Goal: Information Seeking & Learning: Learn about a topic

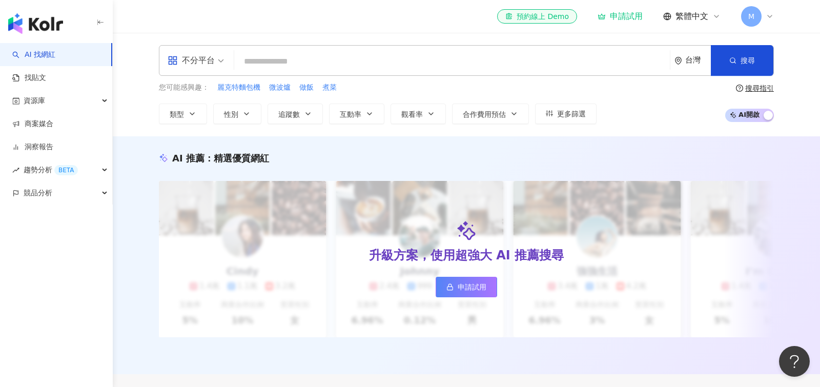
click at [753, 10] on span "M" at bounding box center [751, 16] width 20 height 20
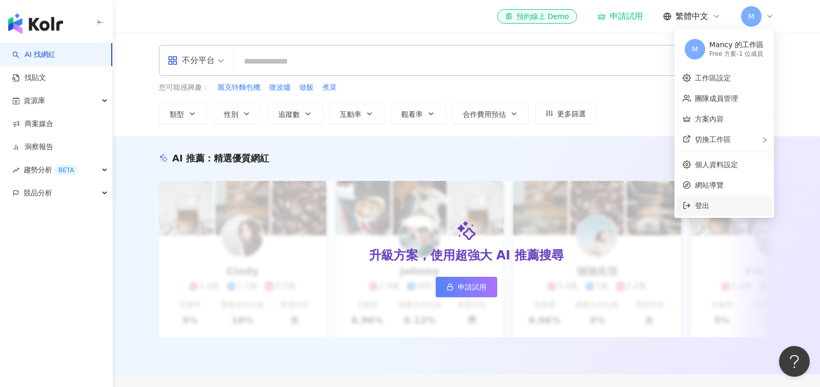
click at [706, 204] on span "登出" at bounding box center [702, 205] width 14 height 8
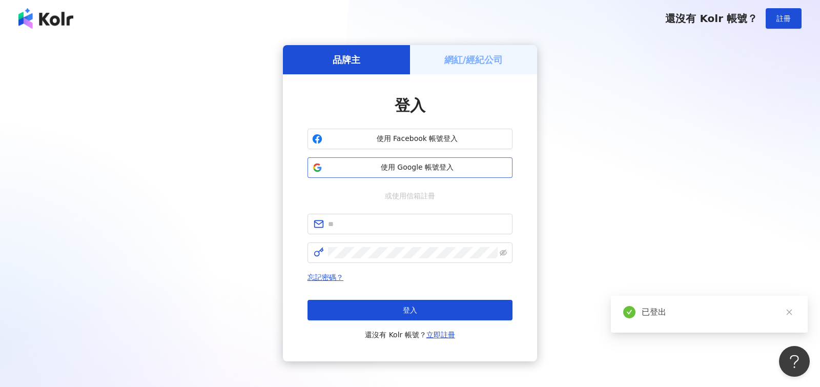
click at [443, 172] on span "使用 Google 帳號登入" at bounding box center [416, 167] width 181 height 10
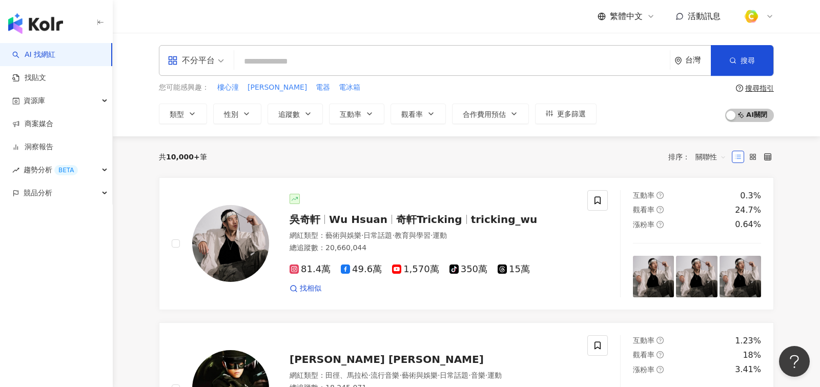
click at [361, 60] on input "search" at bounding box center [451, 61] width 427 height 19
type input "**********"
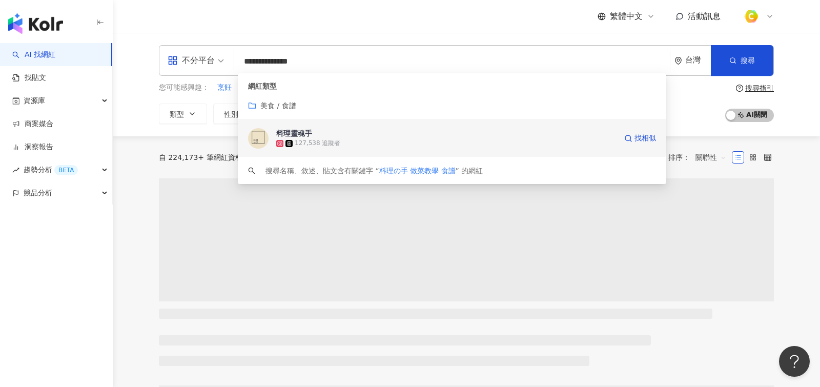
click at [330, 135] on span "料理靈魂手" at bounding box center [446, 133] width 340 height 10
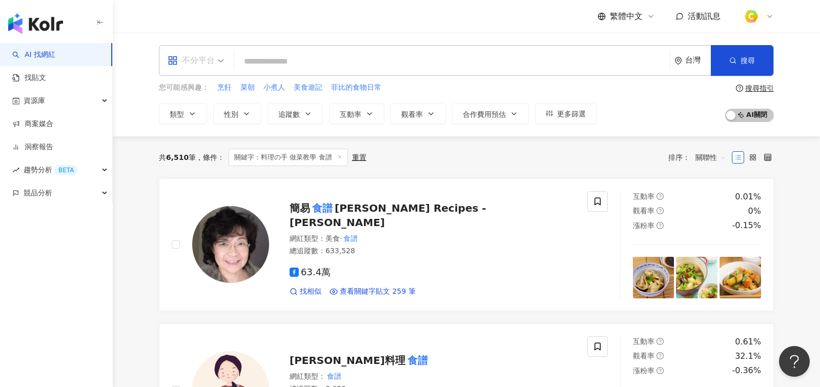
click at [214, 67] on div "不分平台" at bounding box center [191, 60] width 47 height 16
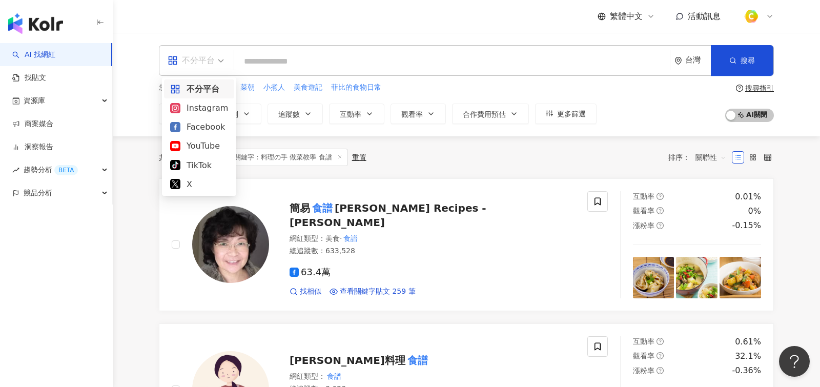
click at [339, 54] on input "search" at bounding box center [451, 61] width 427 height 19
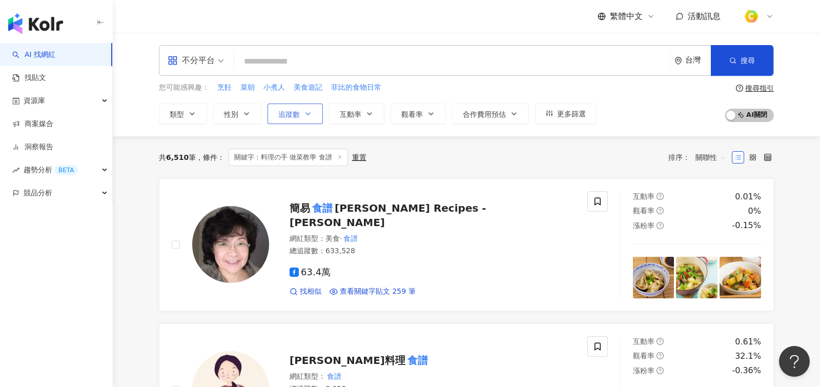
click at [288, 119] on button "追蹤數" at bounding box center [295, 114] width 55 height 20
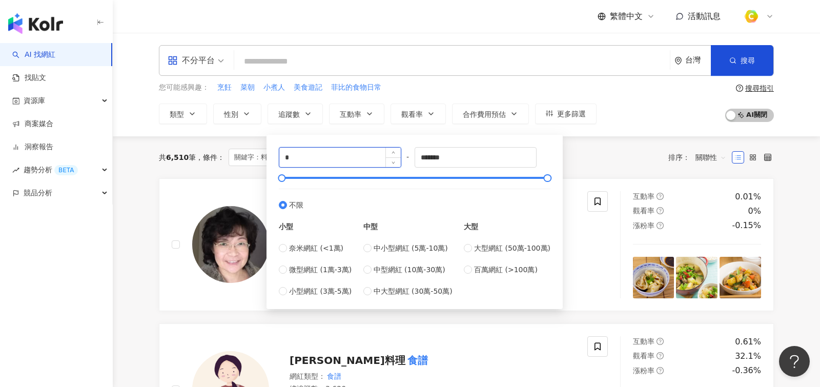
click at [314, 155] on input "*" at bounding box center [339, 157] width 121 height 19
type input "*"
type input "*****"
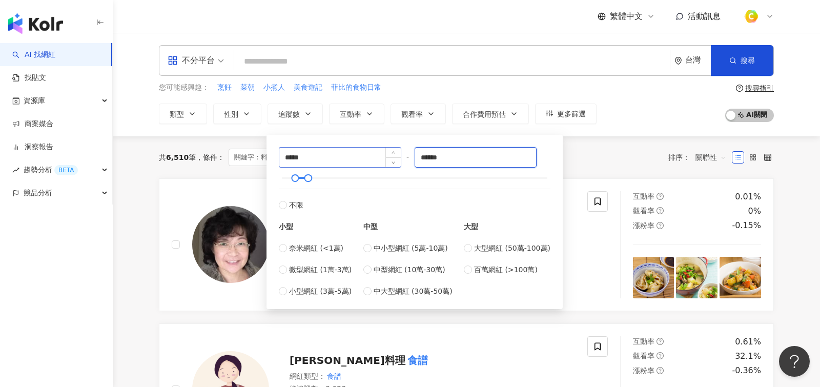
type input "******"
click at [377, 70] on input "search" at bounding box center [451, 61] width 427 height 19
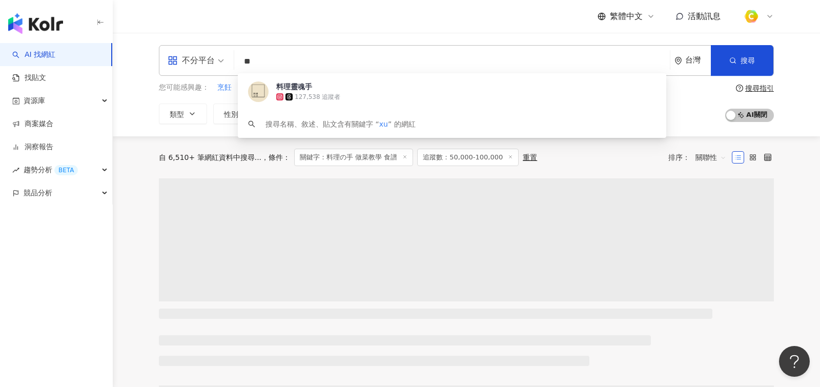
type input "*"
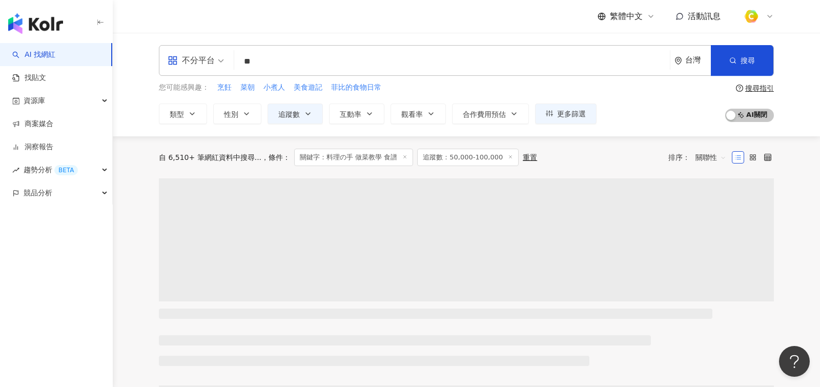
type input "*"
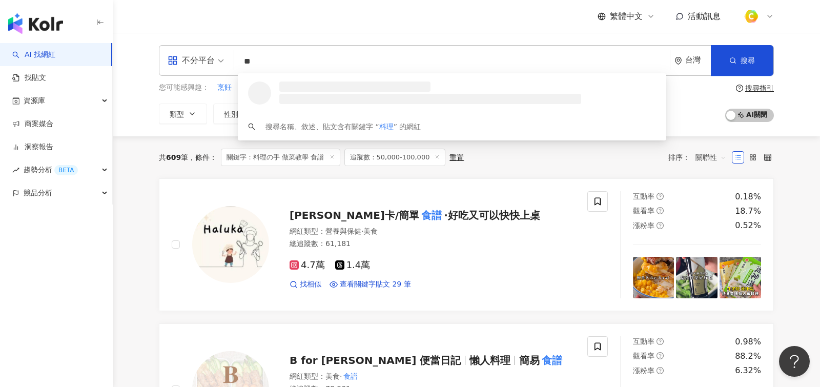
click at [200, 54] on div "不分平台" at bounding box center [191, 60] width 47 height 16
type input "**"
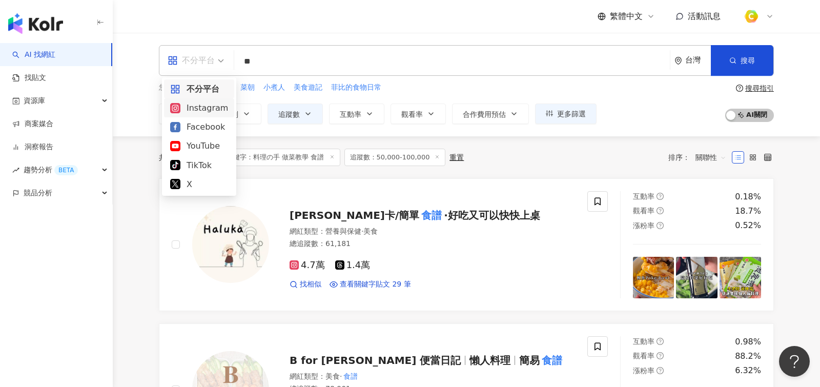
click at [219, 114] on div "Instagram" at bounding box center [199, 107] width 70 height 19
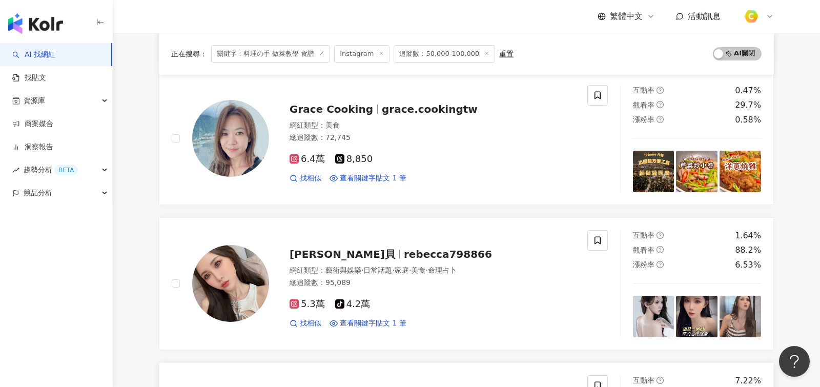
scroll to position [385, 0]
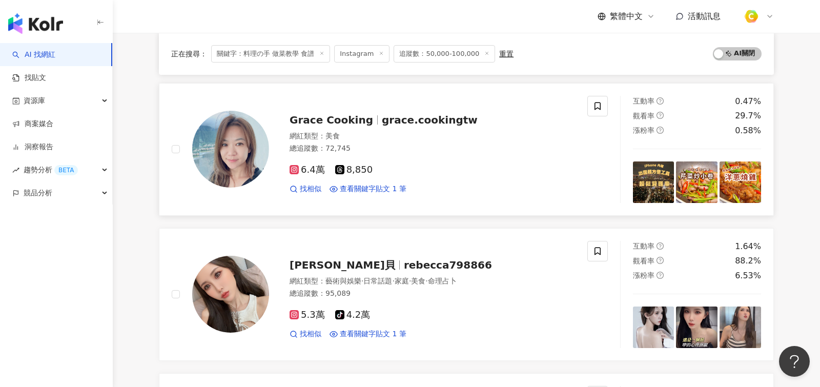
click at [389, 124] on div "[PERSON_NAME] grace.cookingtw" at bounding box center [432, 120] width 285 height 14
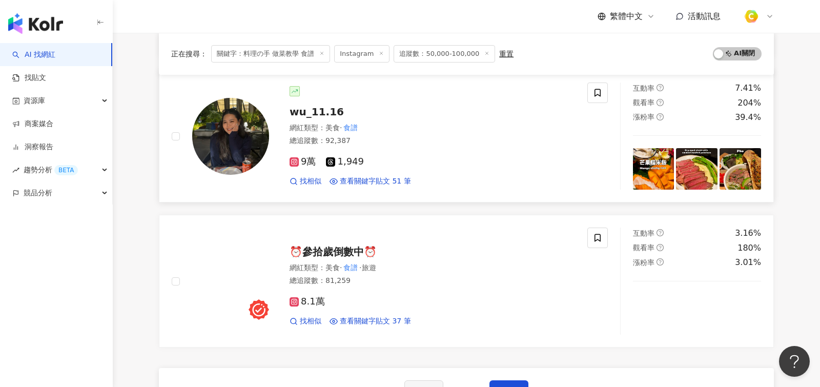
scroll to position [1591, 0]
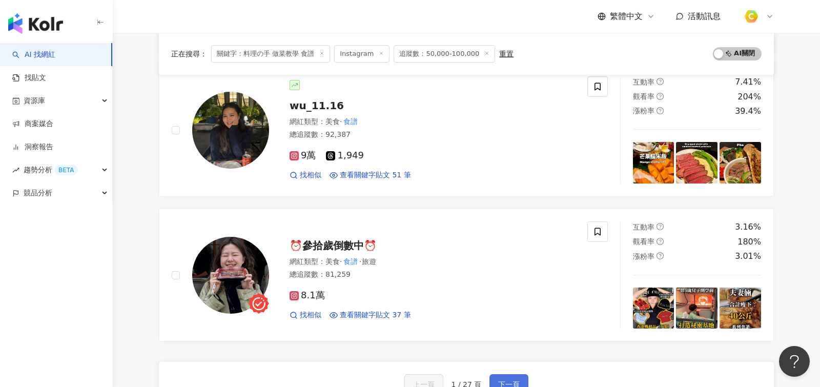
click at [506, 374] on button "下一頁" at bounding box center [508, 384] width 39 height 20
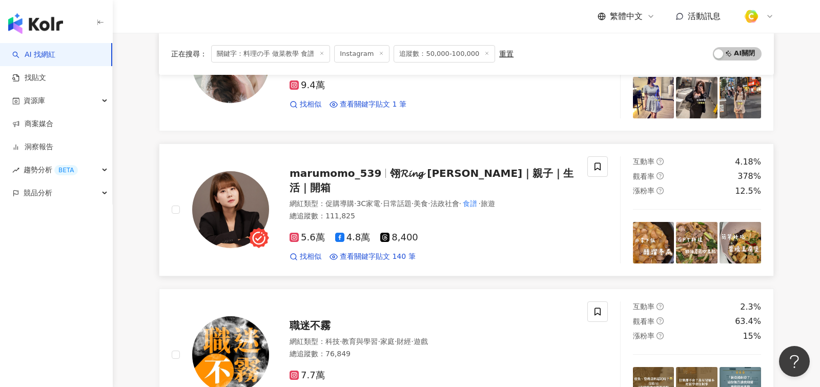
scroll to position [624, 0]
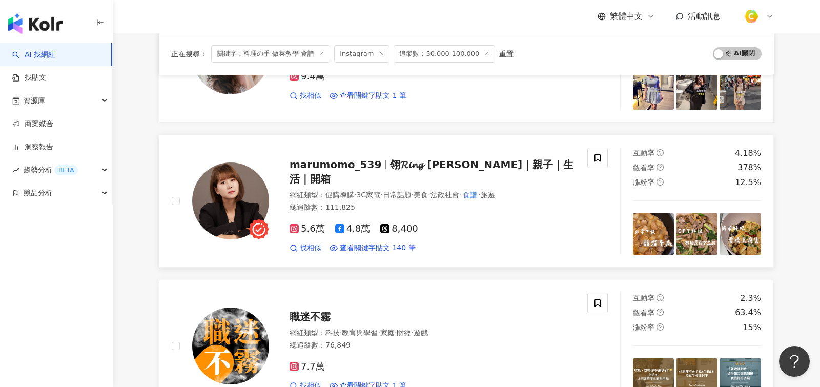
click at [339, 191] on span "促購導購" at bounding box center [339, 195] width 29 height 8
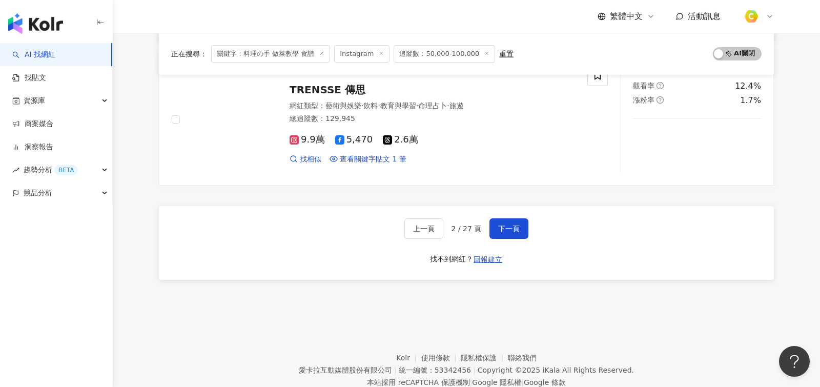
scroll to position [1731, 0]
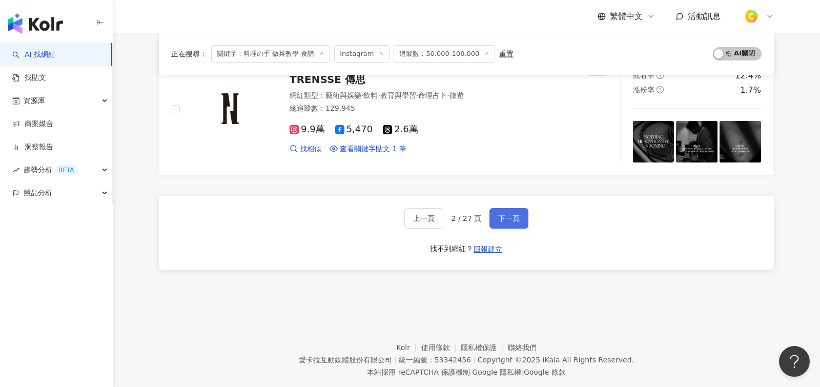
click at [515, 217] on span "下一頁" at bounding box center [509, 218] width 22 height 8
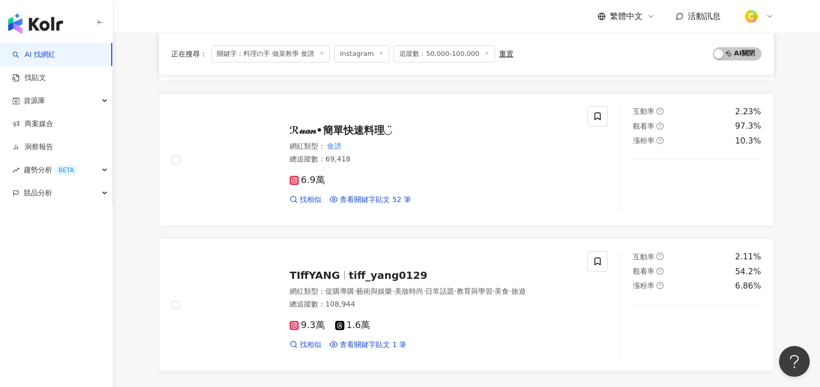
scroll to position [1526, 0]
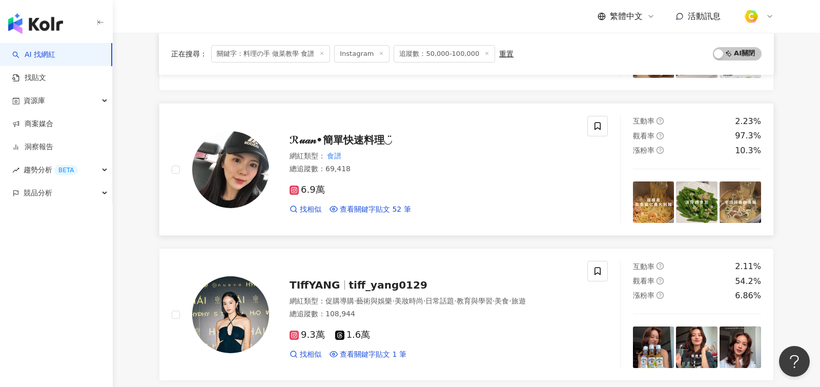
click at [394, 155] on div "網紅類型 ： 食譜 總追蹤數 ： 69,418" at bounding box center [432, 163] width 285 height 25
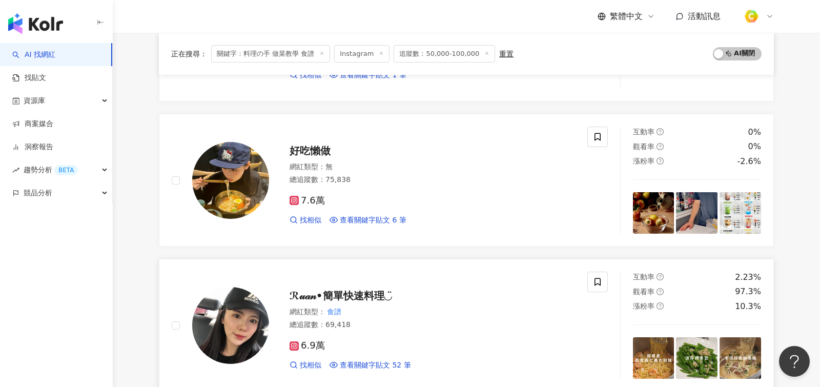
scroll to position [1333, 0]
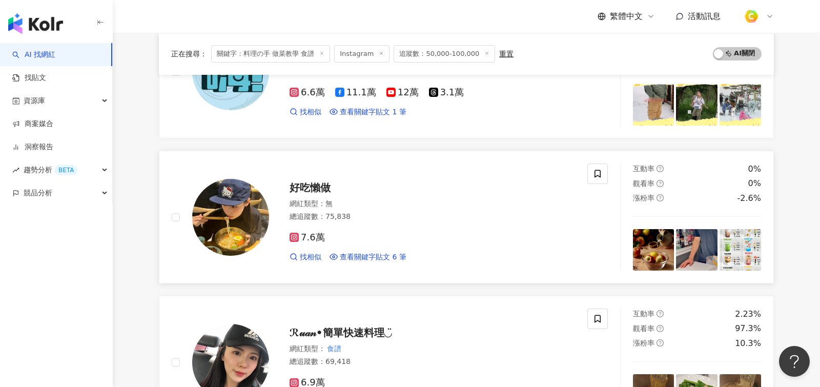
click at [453, 232] on div "7.6萬" at bounding box center [432, 237] width 285 height 11
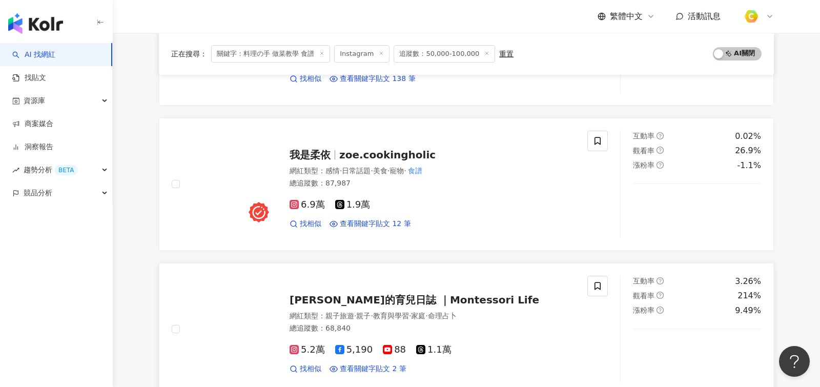
scroll to position [788, 0]
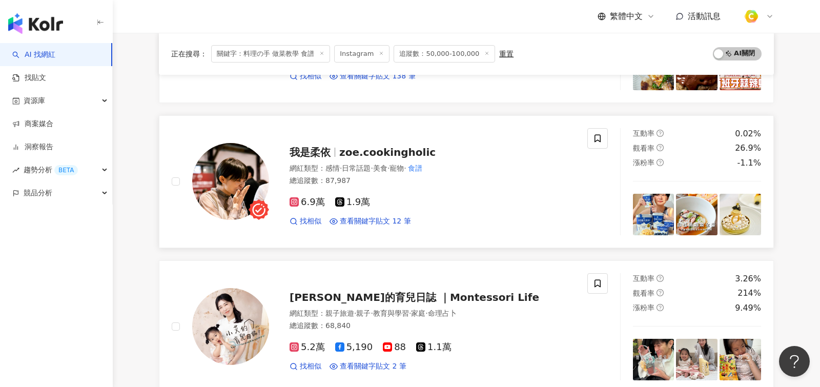
click at [458, 197] on div "6.9萬 1.9萬" at bounding box center [432, 202] width 285 height 11
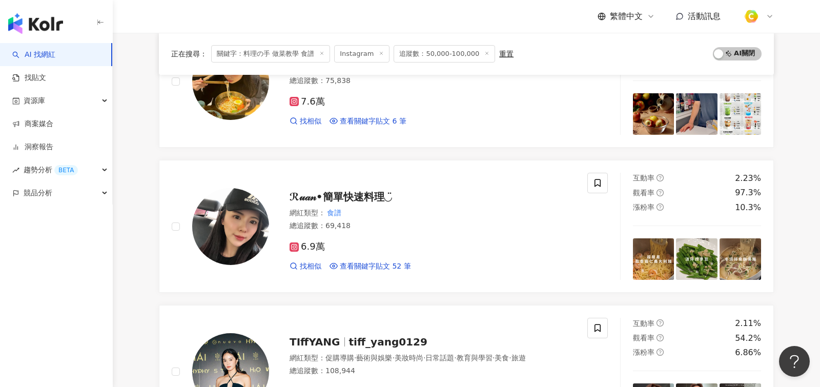
scroll to position [1745, 0]
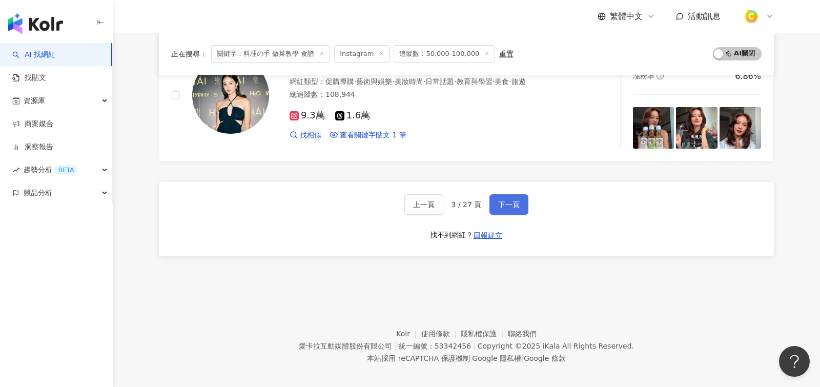
click at [508, 200] on span "下一頁" at bounding box center [509, 204] width 22 height 8
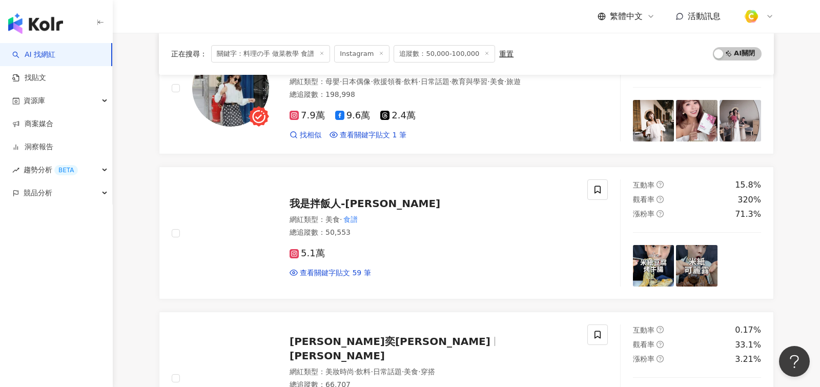
scroll to position [994, 0]
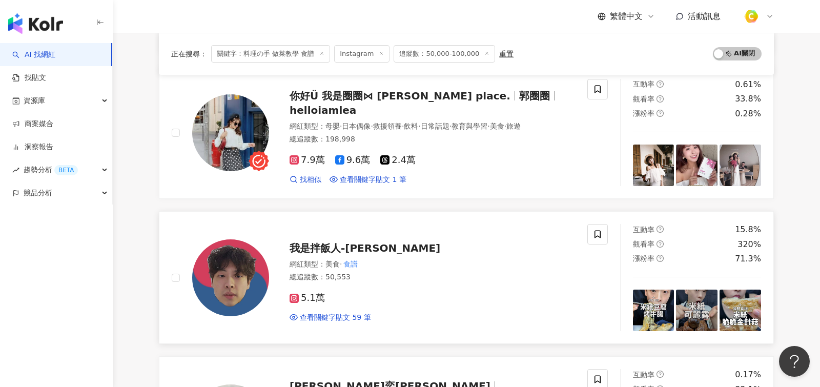
click at [388, 259] on div "網紅類型 ： 美食 · 食譜" at bounding box center [432, 264] width 285 height 10
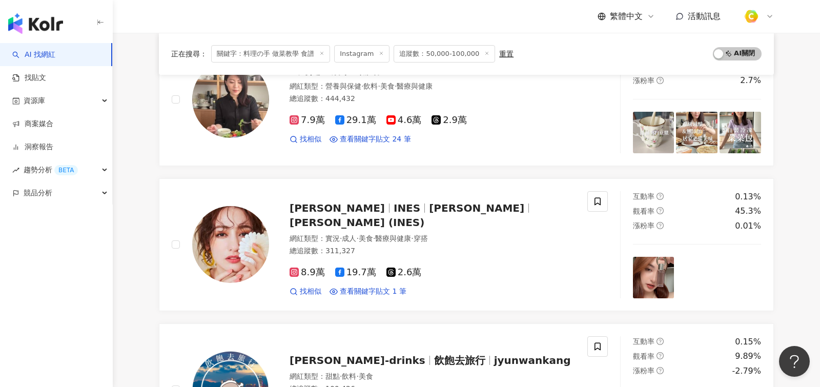
scroll to position [130, 0]
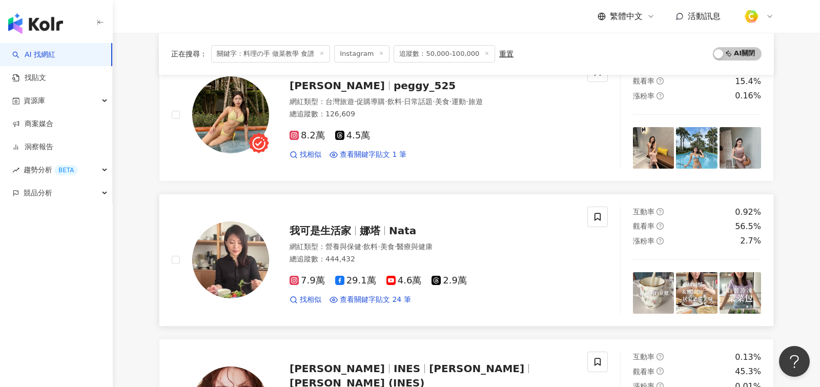
click at [478, 256] on div "總追蹤數 ： 444,432" at bounding box center [432, 259] width 285 height 10
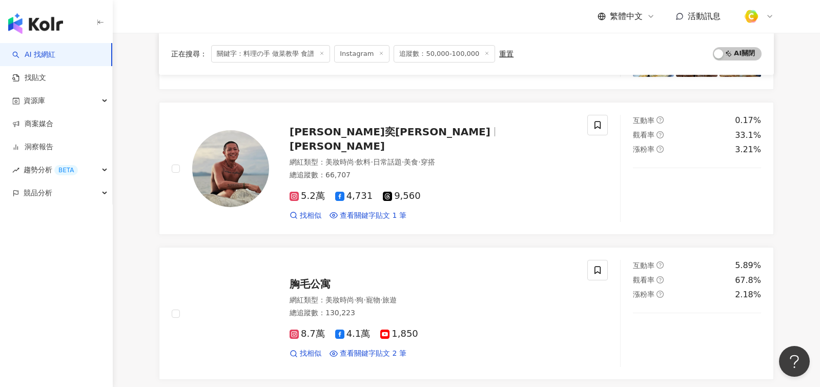
scroll to position [1745, 0]
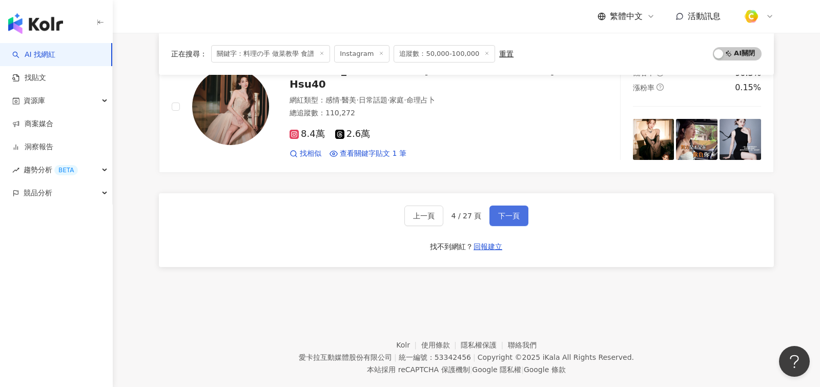
click at [515, 205] on button "下一頁" at bounding box center [508, 215] width 39 height 20
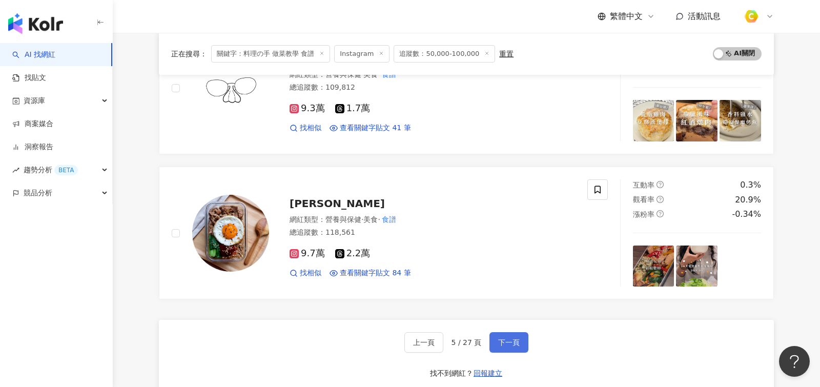
scroll to position [1618, 0]
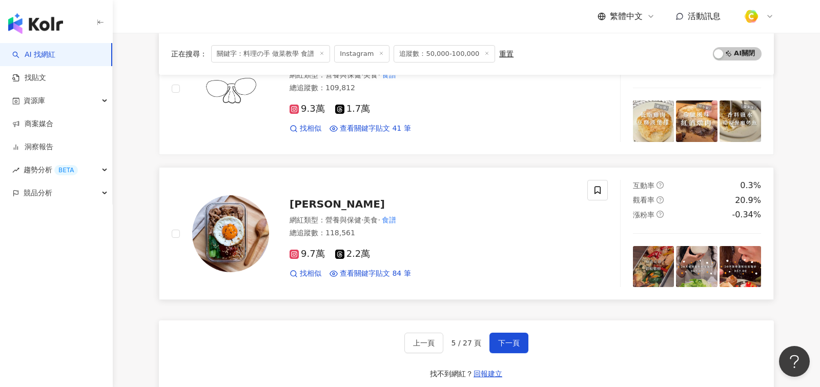
click at [408, 228] on div "總追蹤數 ： 118,561" at bounding box center [432, 233] width 285 height 10
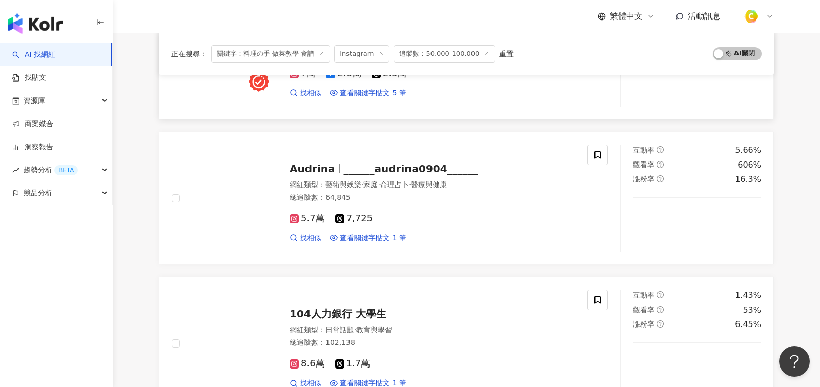
scroll to position [1036, 0]
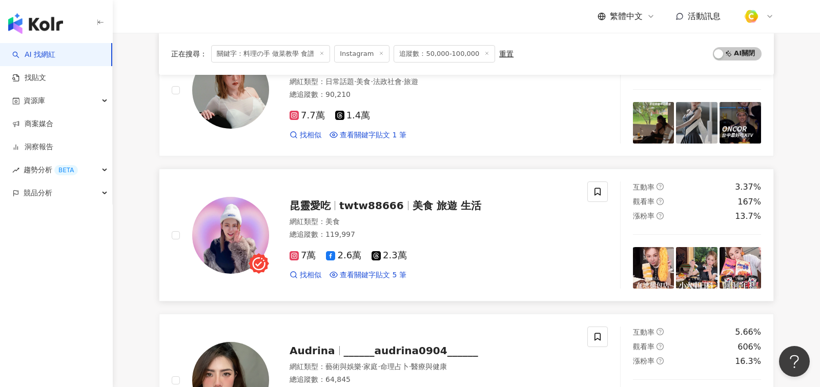
click at [440, 217] on div "網紅類型 ： 美食 總追蹤數 ： 119,997" at bounding box center [432, 229] width 285 height 25
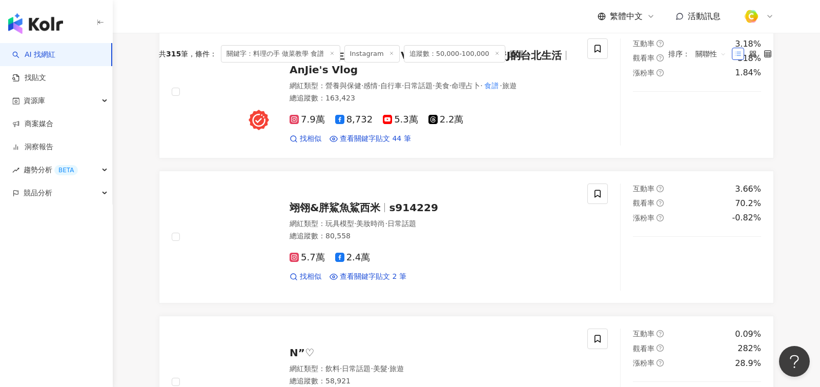
scroll to position [27, 0]
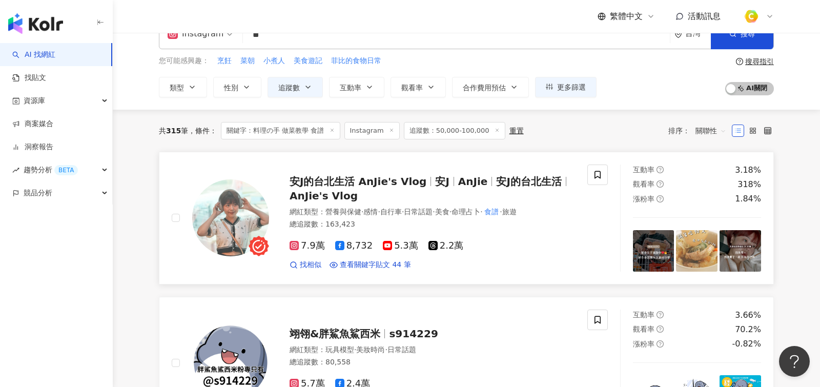
click at [380, 197] on div "安J的台北生活 AnJie's Vlog 安J AnJie 安J的台北生活 AnJie's Vlog" at bounding box center [432, 188] width 285 height 29
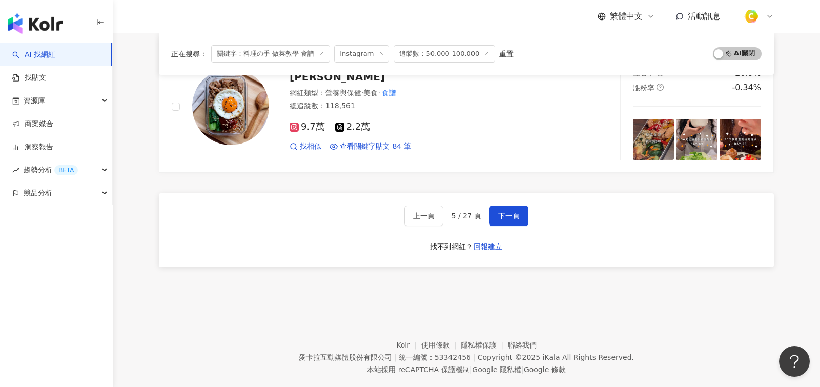
scroll to position [1589, 0]
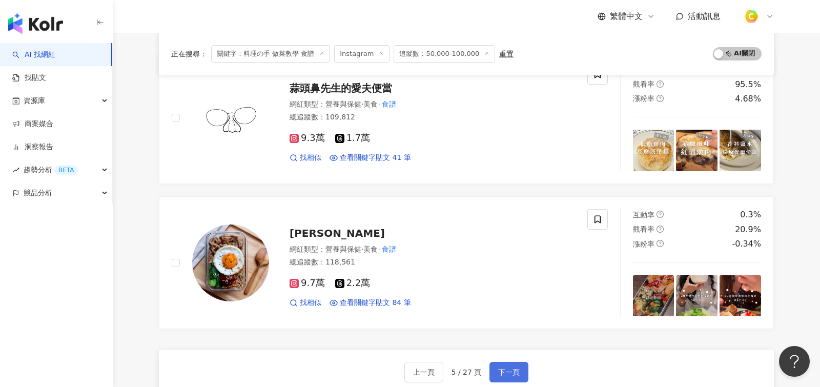
click at [510, 362] on button "下一頁" at bounding box center [508, 372] width 39 height 20
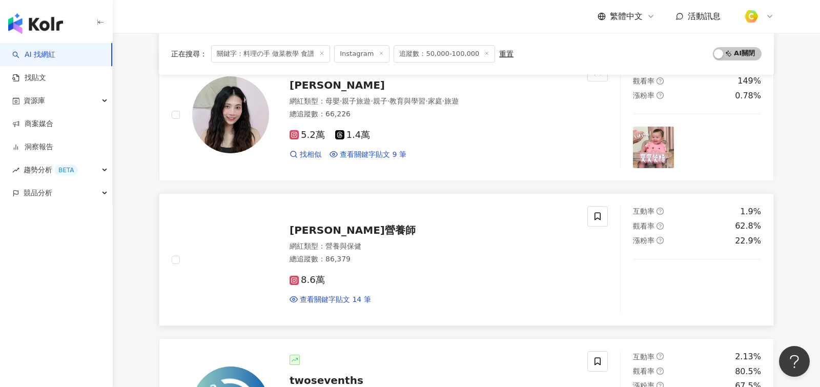
scroll to position [1390, 0]
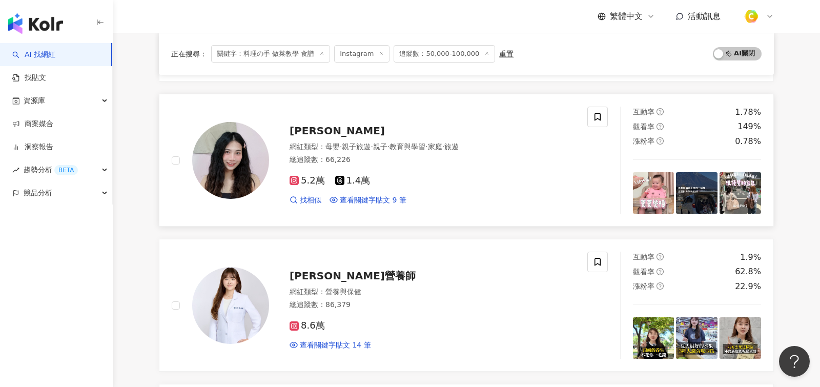
click at [324, 155] on div "總追蹤數 ： 66,226" at bounding box center [432, 160] width 285 height 10
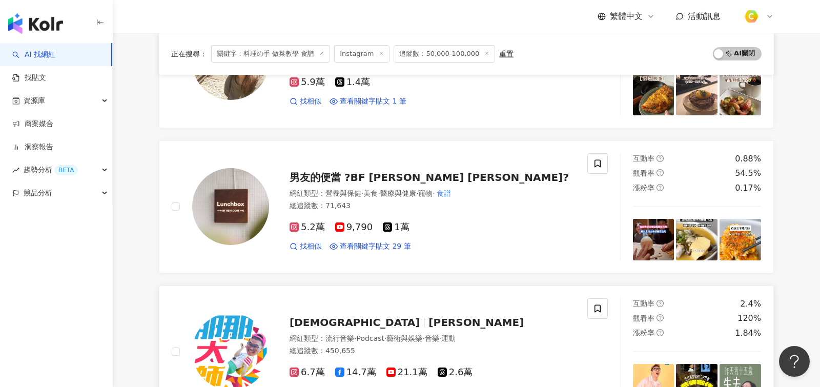
scroll to position [461, 0]
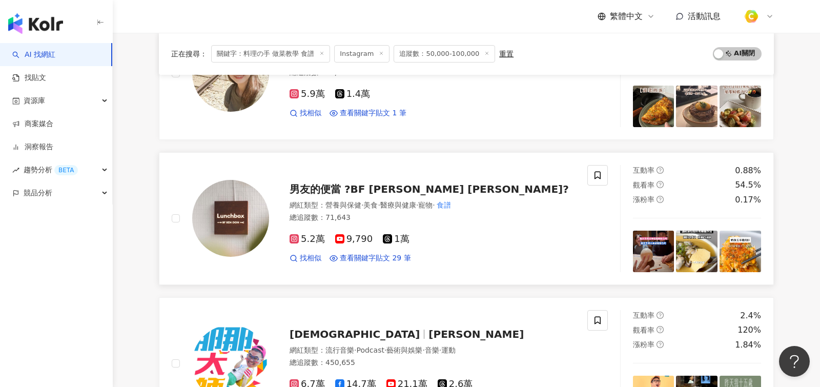
click at [424, 213] on div "總追蹤數 ： 71,643" at bounding box center [432, 218] width 285 height 10
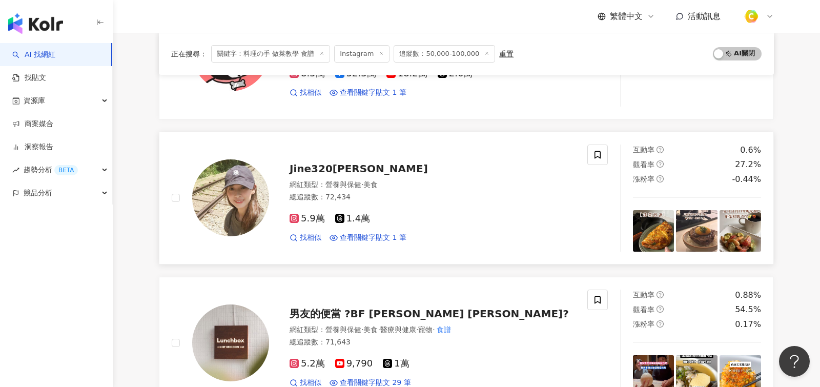
scroll to position [332, 0]
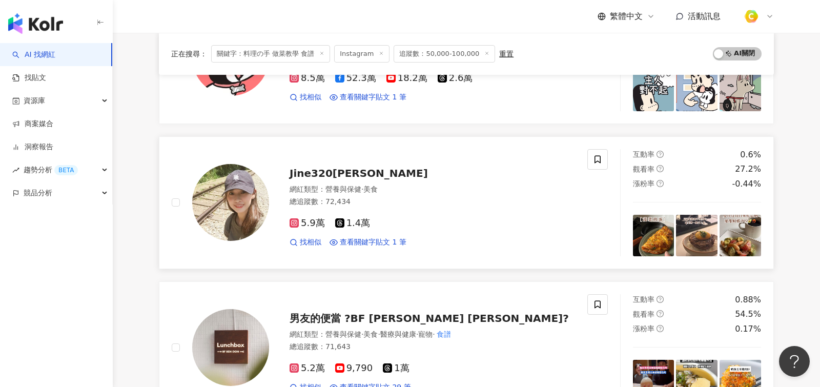
click at [432, 191] on div "網紅類型 ： 營養與保健 · 美食" at bounding box center [432, 189] width 285 height 10
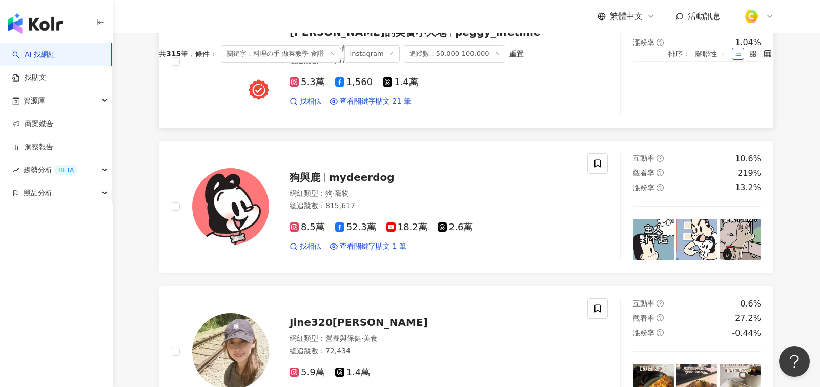
scroll to position [55, 0]
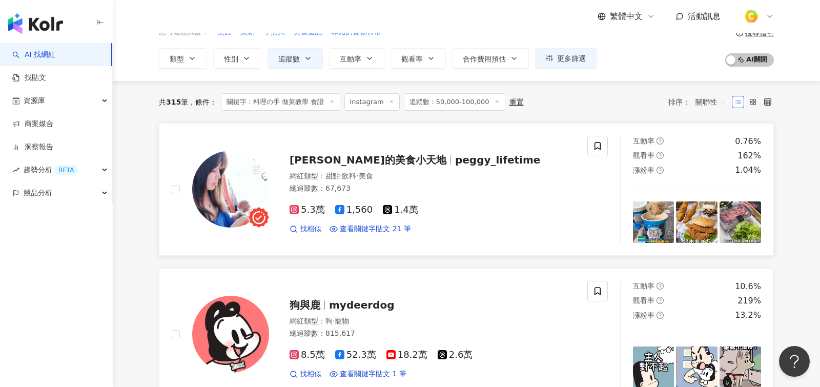
click at [478, 193] on div "網紅類型 ： 甜點 · 飲料 · 美食 總追蹤數 ： 67,673" at bounding box center [432, 183] width 285 height 25
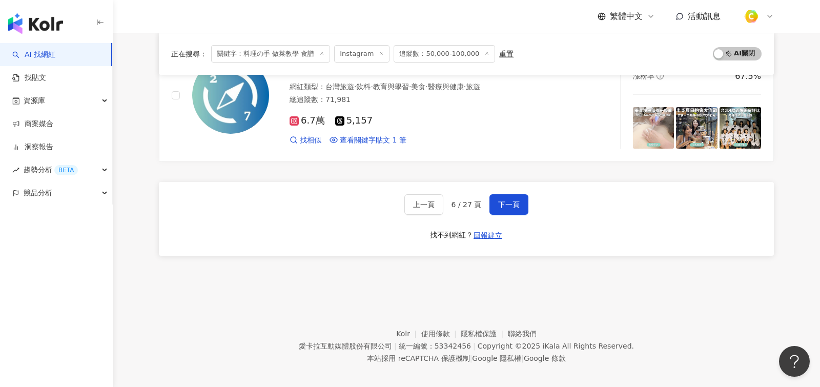
click at [500, 214] on div "上一頁 6 / 27 頁 下一頁 找不到網紅？ 回報建立" at bounding box center [466, 219] width 615 height 74
click at [504, 211] on div "上一頁 6 / 27 頁 下一頁 找不到網紅？ 回報建立" at bounding box center [466, 219] width 615 height 74
click at [521, 186] on div "上一頁 6 / 27 頁 下一頁 找不到網紅？ 回報建立" at bounding box center [466, 219] width 615 height 74
click at [512, 200] on span "下一頁" at bounding box center [509, 204] width 22 height 8
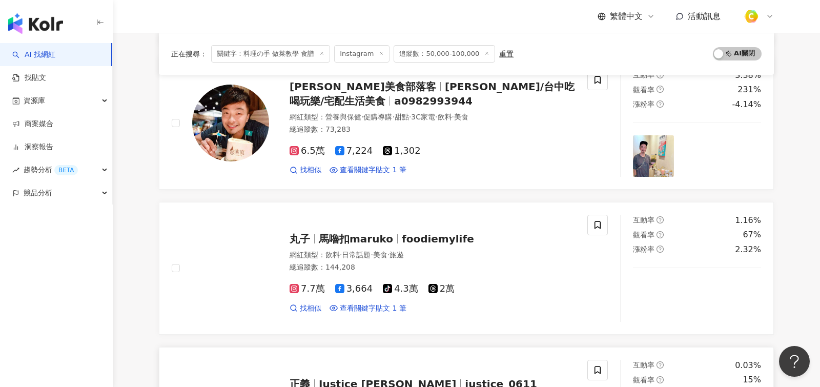
scroll to position [1135, 0]
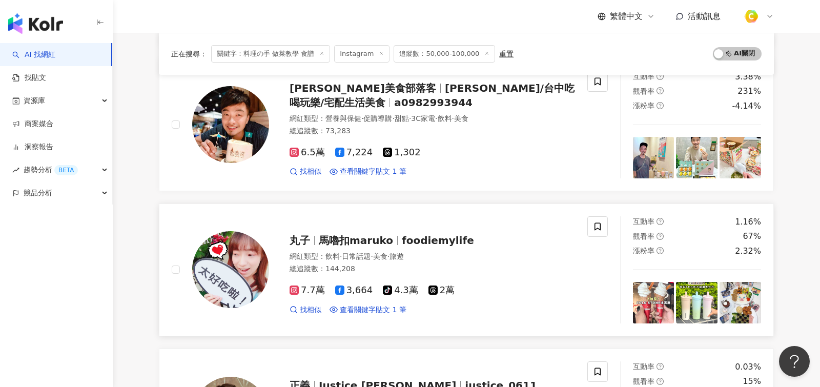
click at [477, 256] on div "網紅類型 ： 飲料 · 日常話題 · 美食 · 旅遊 總追蹤數 ： 144,208" at bounding box center [432, 264] width 285 height 25
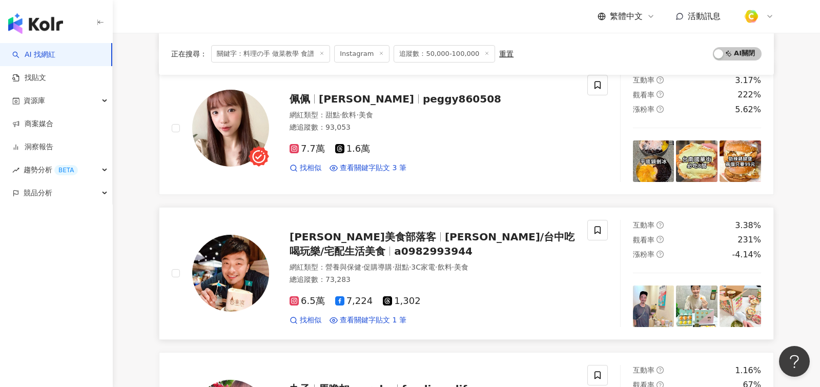
scroll to position [927, 0]
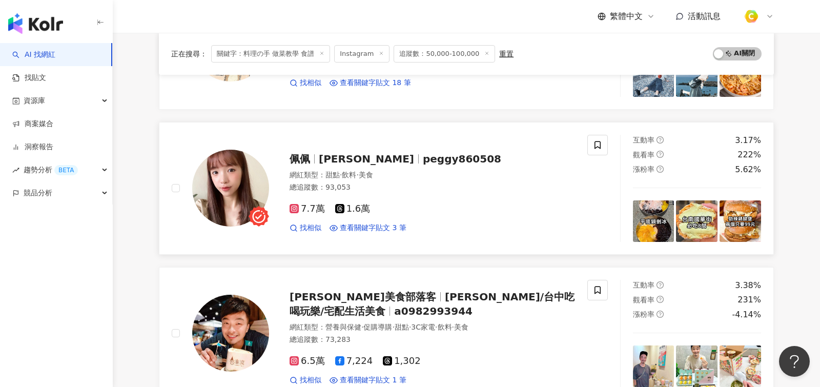
click at [473, 233] on div "佩佩 [PERSON_NAME] peggy860508 網紅類型 ： 甜點 · 飲料 · 美食 總追蹤數 ： 93,053 7.7萬 1.6萬 找相似 查看…" at bounding box center [422, 188] width 306 height 90
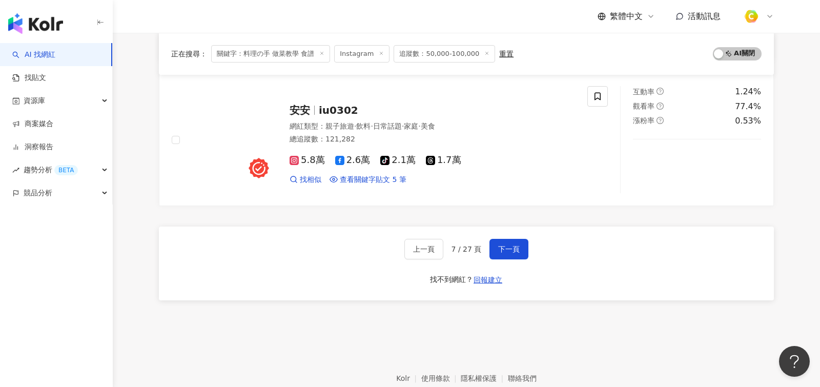
scroll to position [1730, 0]
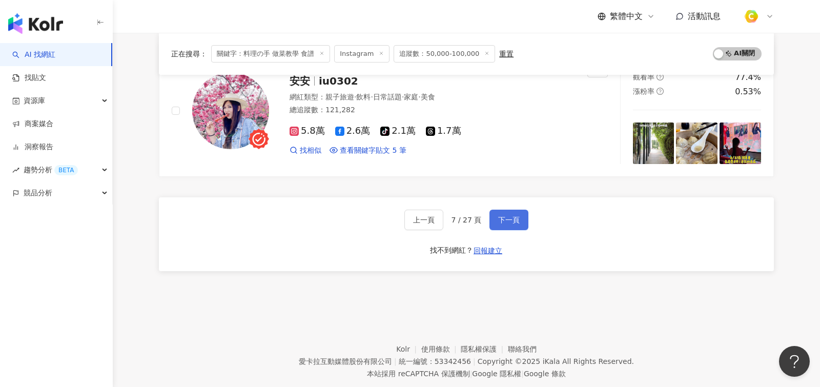
click at [510, 210] on button "下一頁" at bounding box center [508, 220] width 39 height 20
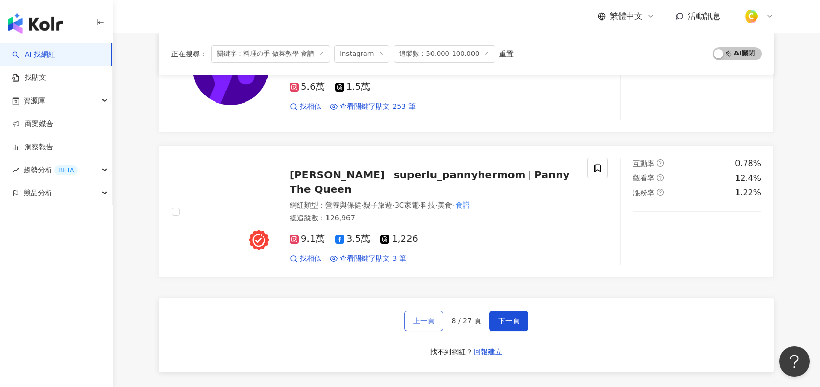
scroll to position [1619, 0]
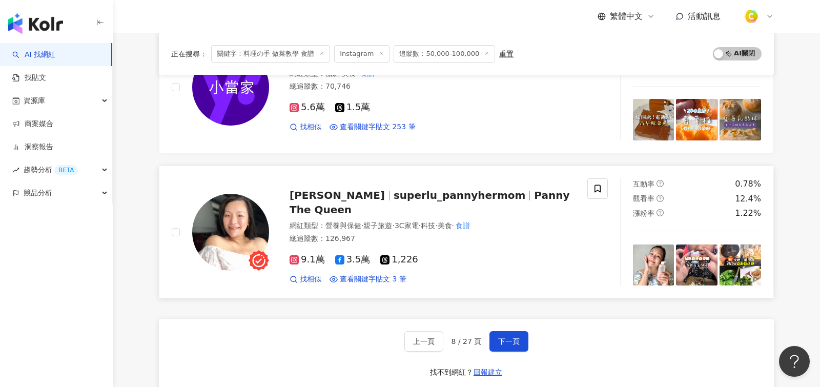
click at [451, 246] on div "9.1萬 3.5萬 1,226 找相似 查看關鍵字貼文 3 筆" at bounding box center [432, 265] width 285 height 38
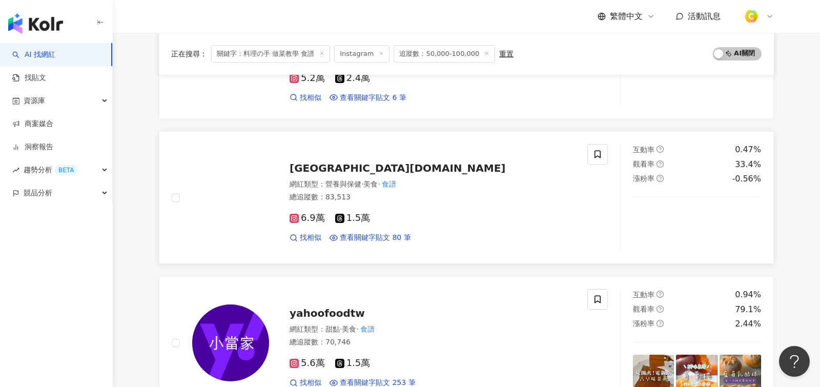
scroll to position [1362, 0]
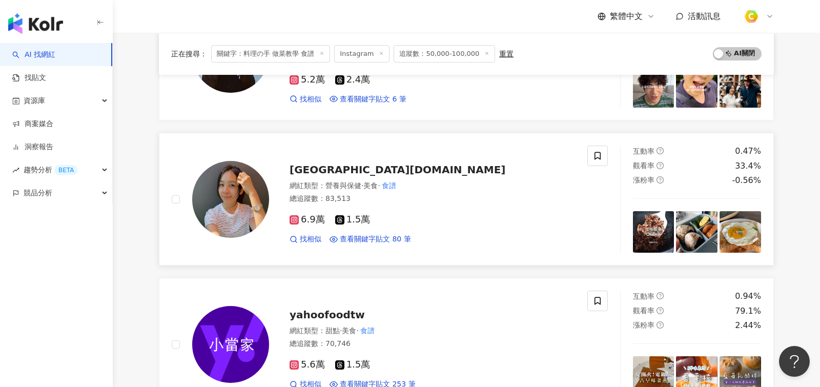
click at [455, 194] on div "總追蹤數 ： 83,513" at bounding box center [432, 199] width 285 height 10
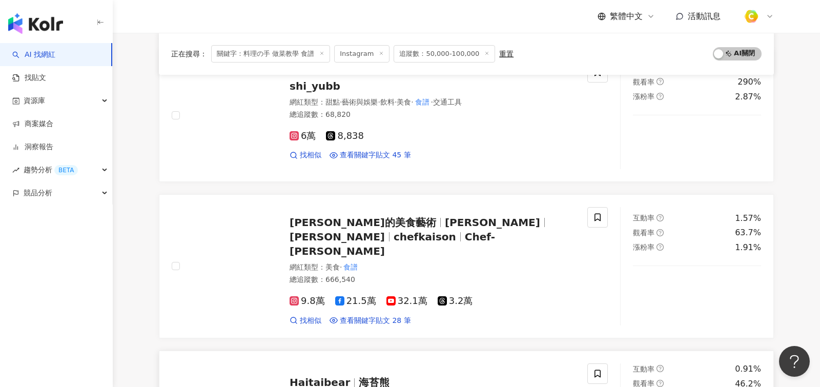
scroll to position [741, 0]
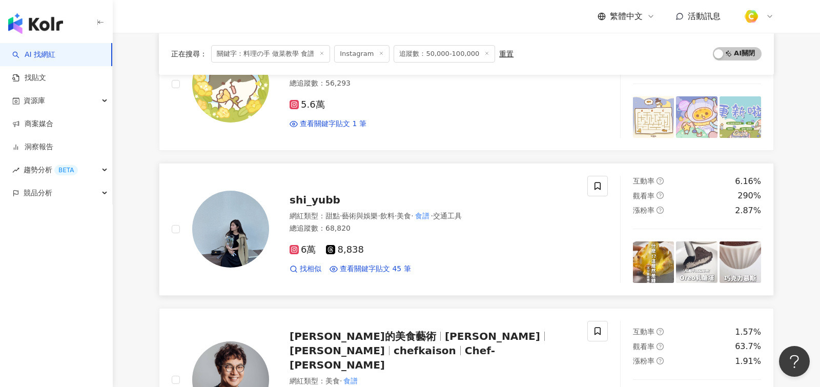
click at [442, 236] on div "6萬 8,838 找相似 查看關鍵字貼文 45 筆" at bounding box center [432, 255] width 285 height 38
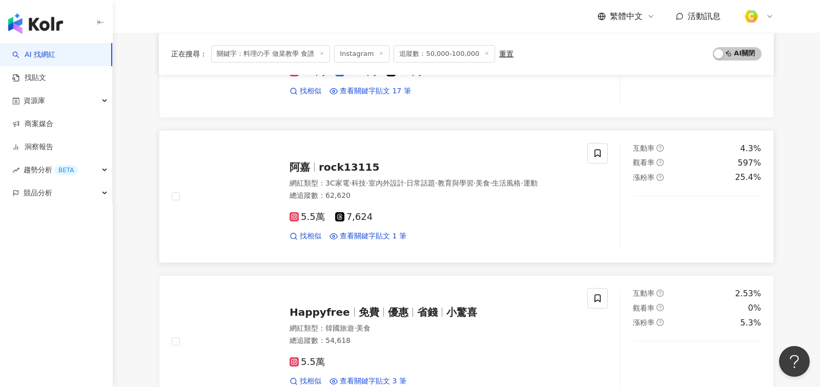
scroll to position [82, 0]
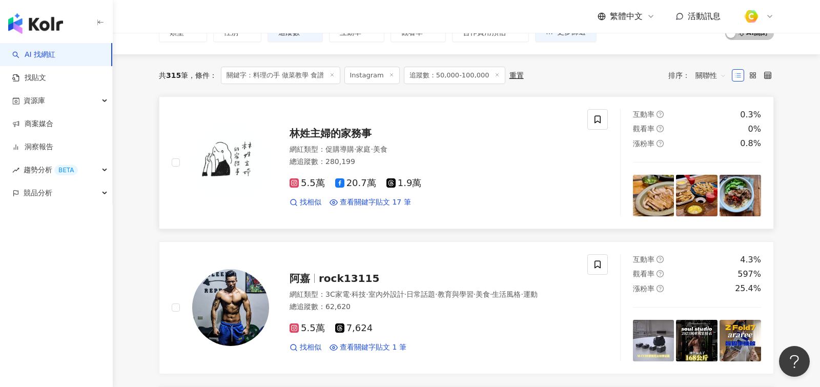
click at [517, 152] on div "網紅類型 ： 促購導購 · 家庭 · 美食" at bounding box center [432, 150] width 285 height 10
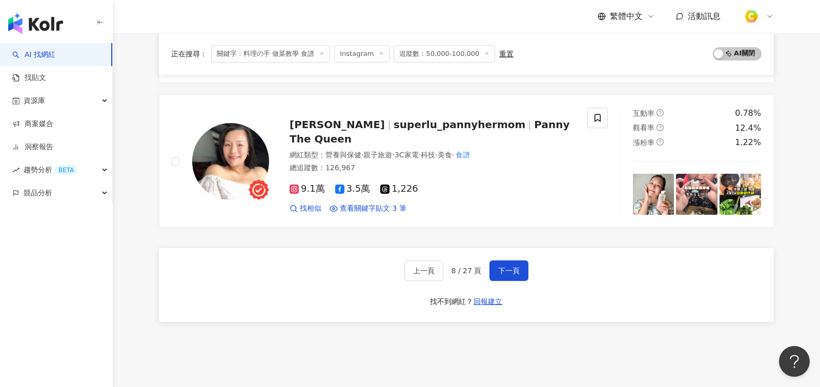
scroll to position [1745, 0]
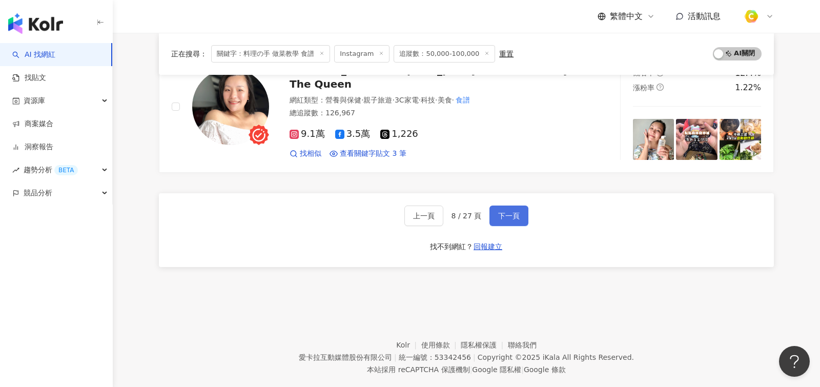
click at [510, 212] on span "下一頁" at bounding box center [509, 216] width 22 height 8
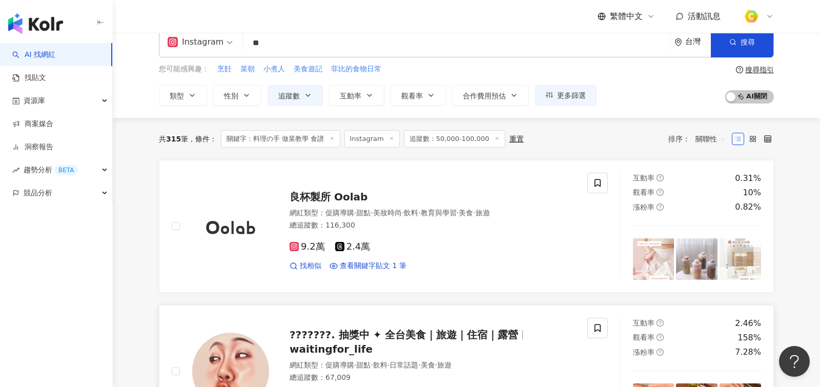
scroll to position [0, 0]
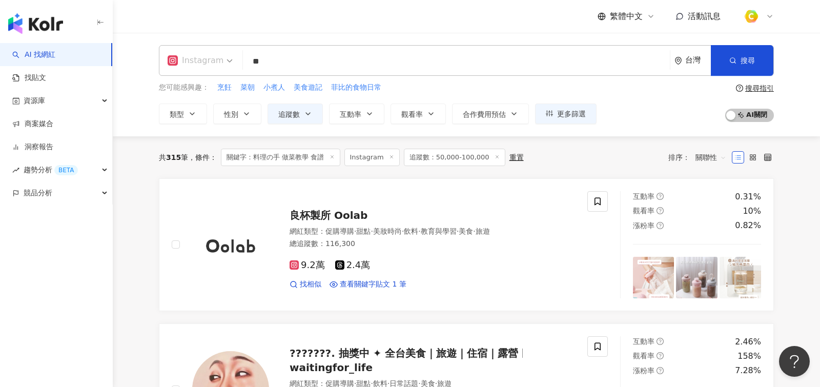
click at [211, 57] on div "Instagram" at bounding box center [196, 60] width 56 height 16
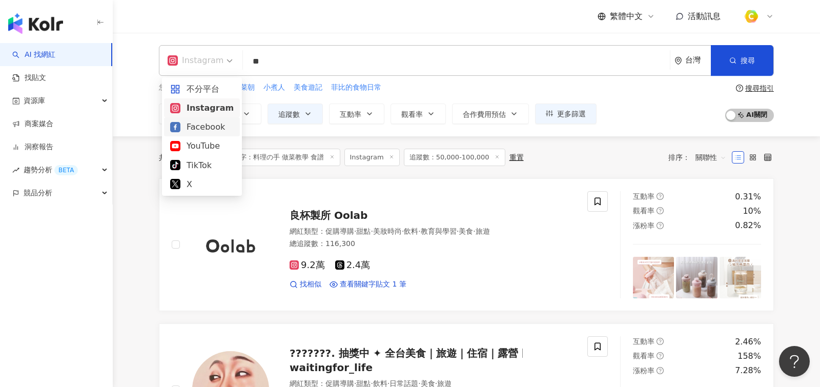
click at [214, 127] on div "Facebook" at bounding box center [202, 126] width 64 height 13
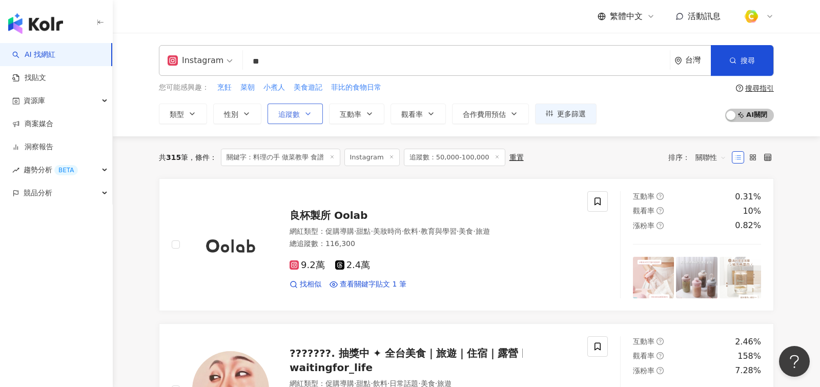
click at [304, 108] on button "追蹤數" at bounding box center [295, 114] width 55 height 20
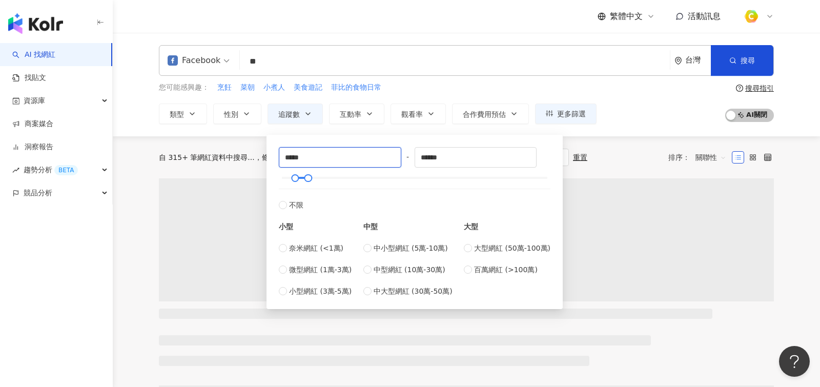
drag, startPoint x: 323, startPoint y: 153, endPoint x: 134, endPoint y: 155, distance: 189.1
type input "*"
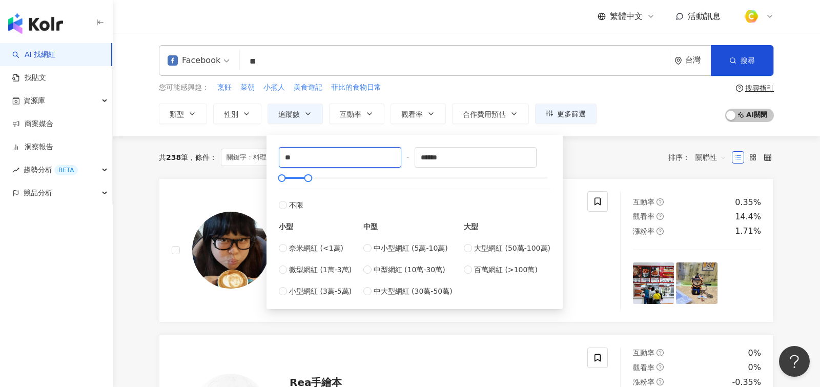
type input "*"
type input "*****"
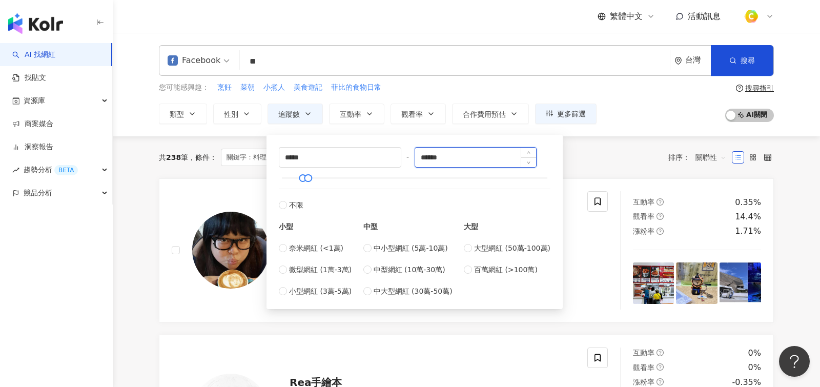
click at [505, 160] on input "******" at bounding box center [475, 157] width 121 height 19
type input "******"
click at [623, 146] on div "共 238 筆 條件 ： 關鍵字：料理の手 做菜教學 食譜 Facebook 追蹤數：50,000-100,000 重置 排序： 關聯性" at bounding box center [466, 157] width 615 height 42
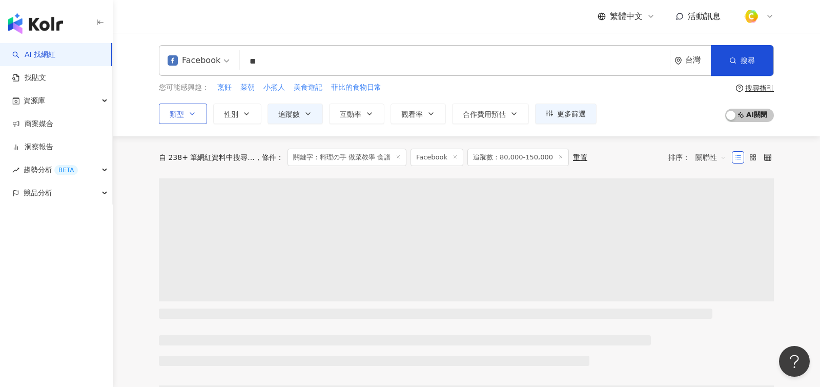
click at [195, 120] on button "類型" at bounding box center [183, 114] width 48 height 20
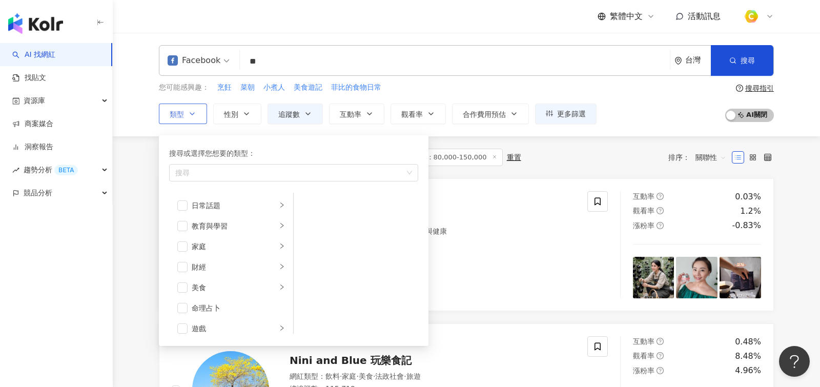
scroll to position [54, 0]
click at [183, 255] on span "button" at bounding box center [182, 254] width 10 height 10
click at [568, 164] on div "共 211 筆 條件 ： 關鍵字：料理の手 做菜教學 食譜 Facebook 追蹤數：80,000-150,000 重置 排序： 關聯性" at bounding box center [466, 157] width 615 height 17
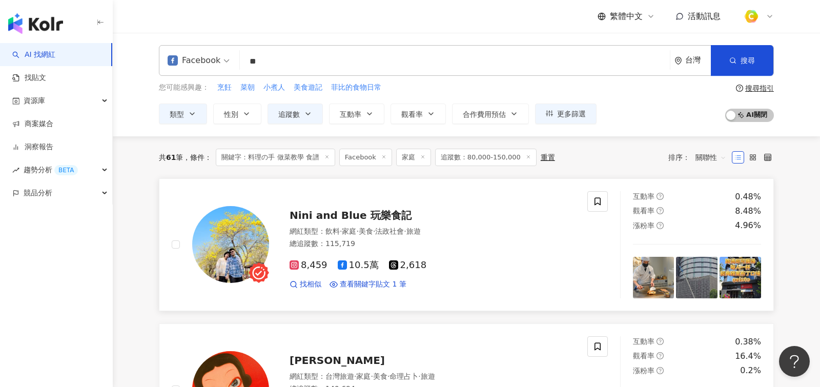
click at [437, 224] on div "Nini and Blue 玩樂食記 網紅類型 ： 飲料 · 家庭 · 美食 · 法政社會 · 旅遊 總追蹤數 ： 115,719 8,459 10.5萬 2…" at bounding box center [422, 245] width 306 height 90
click at [413, 224] on div "Nini and Blue 玩樂食記 網紅類型 ： 飲料 · 家庭 · 美食 · 法政社會 · 旅遊 總追蹤數 ： 115,719 8,459 10.5萬 2…" at bounding box center [422, 245] width 306 height 90
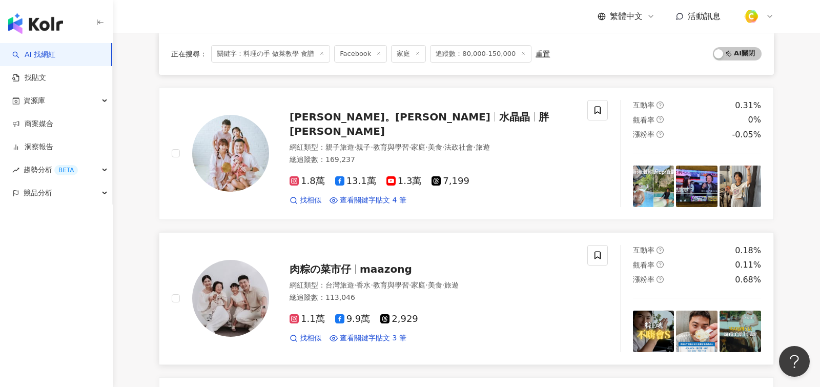
scroll to position [809, 0]
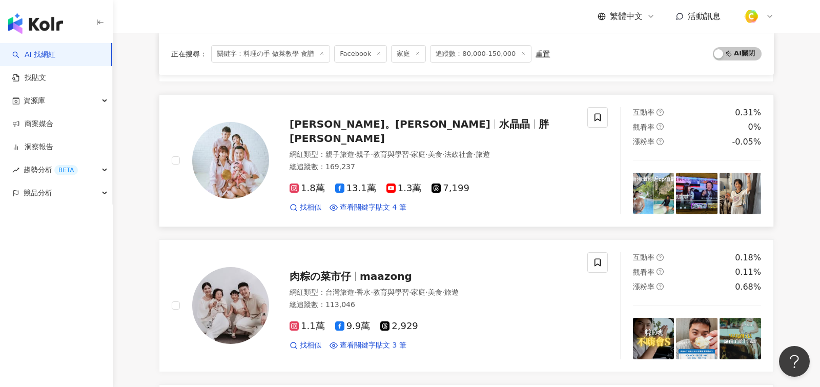
click at [374, 137] on div "[PERSON_NAME]。[PERSON_NAME] 胖nana 網紅類型 ： 親子旅遊 · 親子 · 教育與學習 · 家庭 · 美食 · 法政社會 · 旅…" at bounding box center [422, 161] width 306 height 104
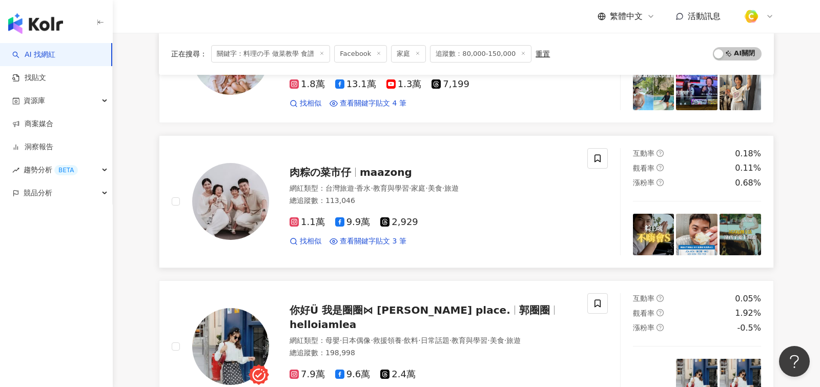
scroll to position [885, 0]
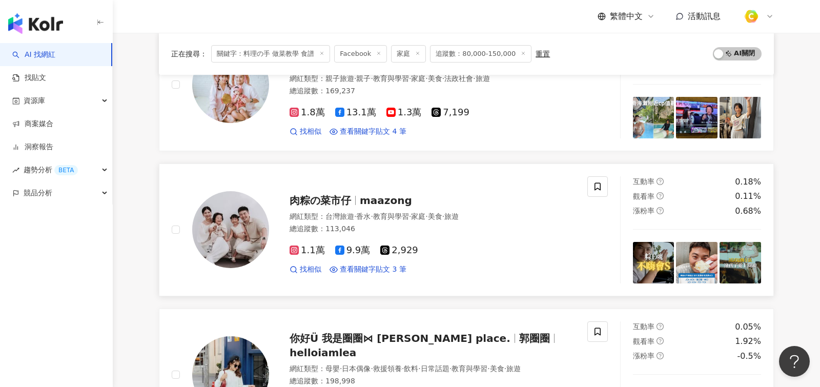
click at [410, 193] on div "肉粽の菜市仔 maazong" at bounding box center [432, 200] width 285 height 14
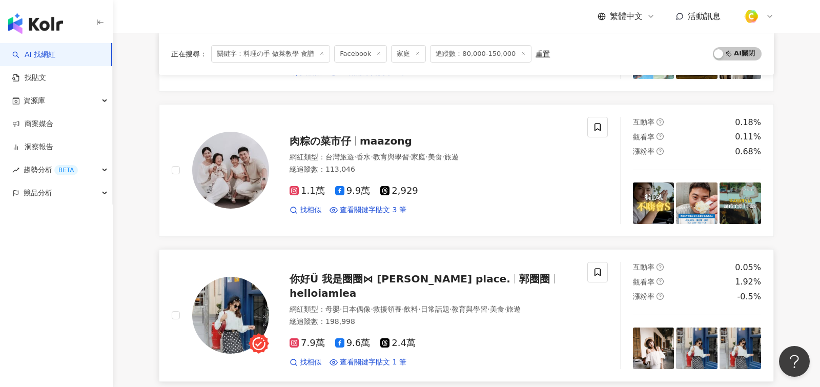
scroll to position [1035, 0]
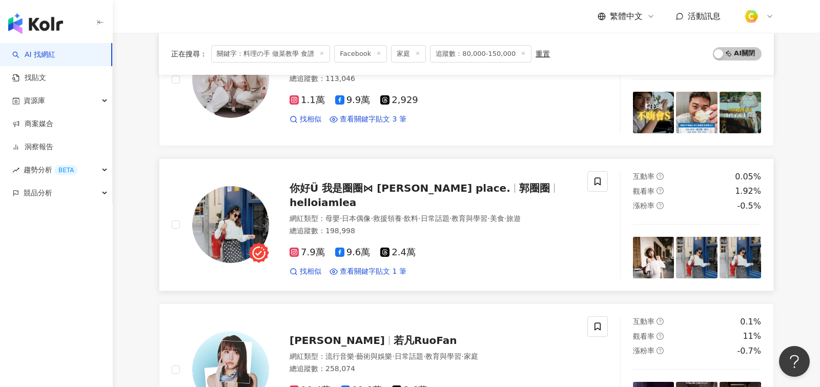
click at [519, 190] on span "郭圈圈" at bounding box center [534, 188] width 31 height 12
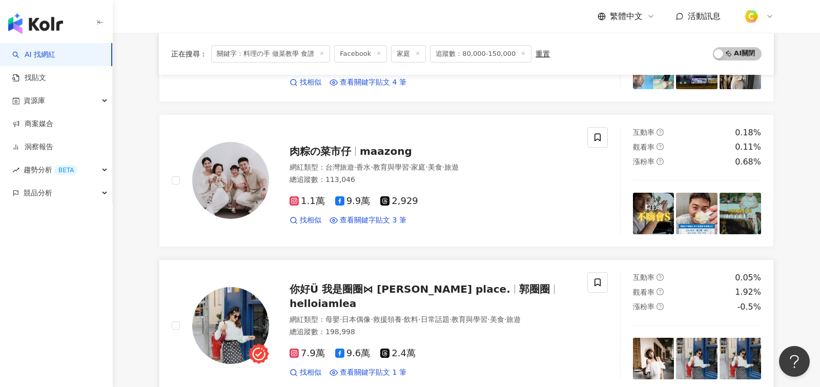
scroll to position [915, 0]
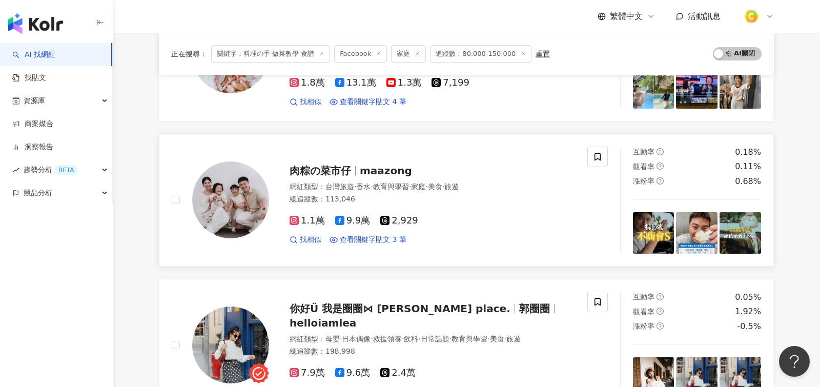
click at [414, 163] on div "肉粽の菜市仔 maazong" at bounding box center [432, 170] width 285 height 14
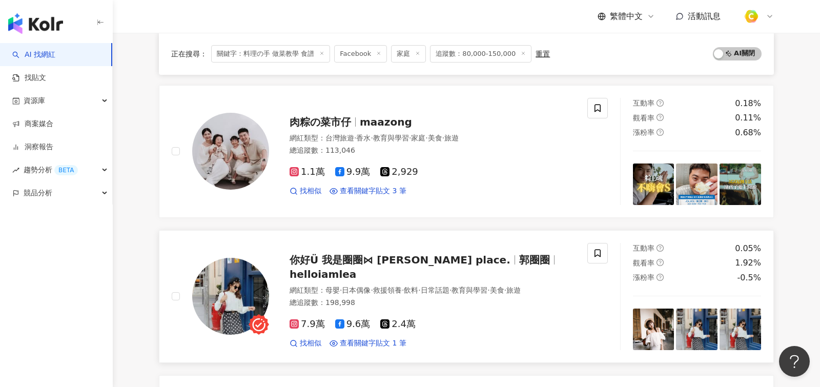
scroll to position [967, 0]
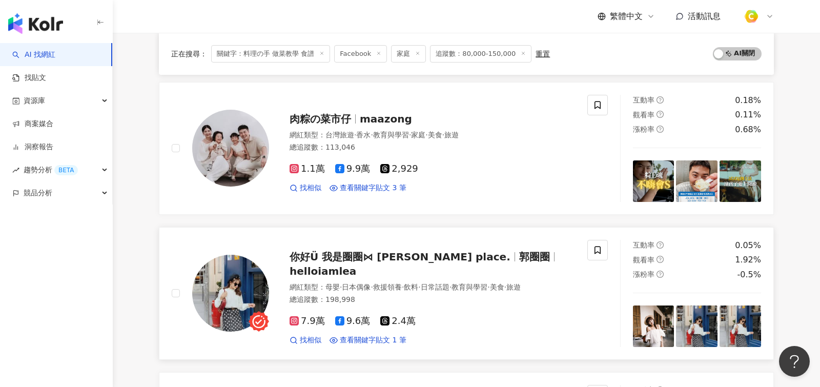
click at [493, 282] on div "網紅類型 ： 母嬰 · 日本偶像 · 救援領養 · 飲料 · 日常話題 · 教育與學習 · 美食 · 旅遊" at bounding box center [432, 287] width 285 height 10
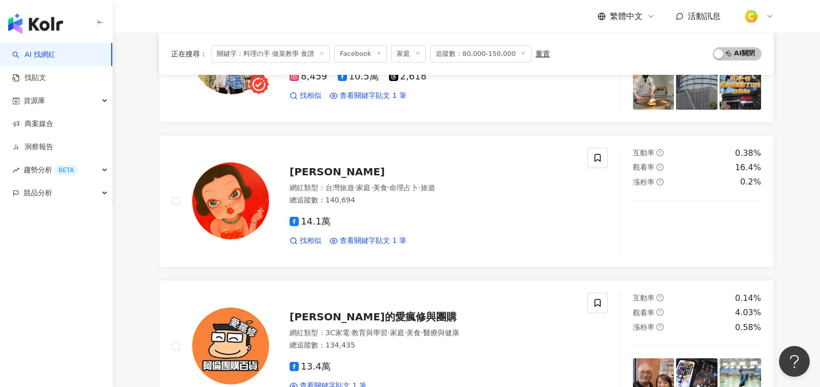
scroll to position [0, 0]
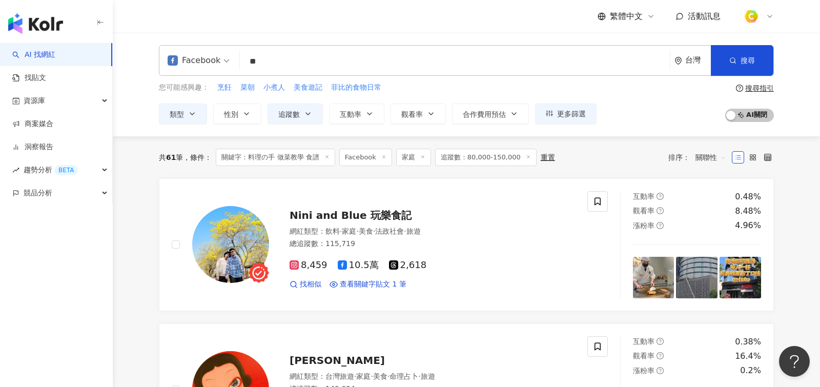
click at [422, 156] on line at bounding box center [422, 156] width 3 height 3
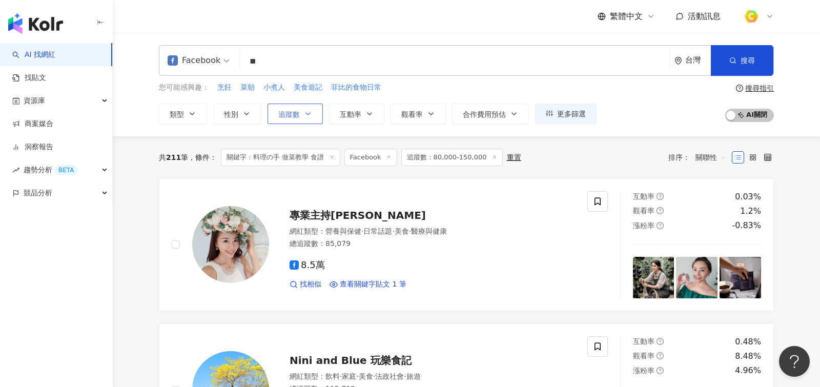
click at [312, 113] on button "追蹤數" at bounding box center [295, 114] width 55 height 20
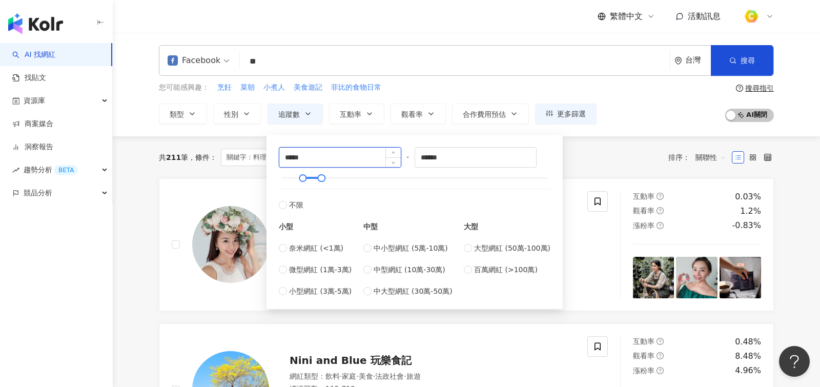
click at [338, 156] on input "*****" at bounding box center [339, 157] width 121 height 19
type input "*"
type input "*****"
click at [647, 91] on div "您可能感興趣： 烹飪 菜朝 小煮人 美食遊記 菲比的食物日常 類型 性別 追蹤數 互動率 觀看率 合作費用預估 更多篩選 ***** - ***** 不限 小…" at bounding box center [466, 103] width 615 height 42
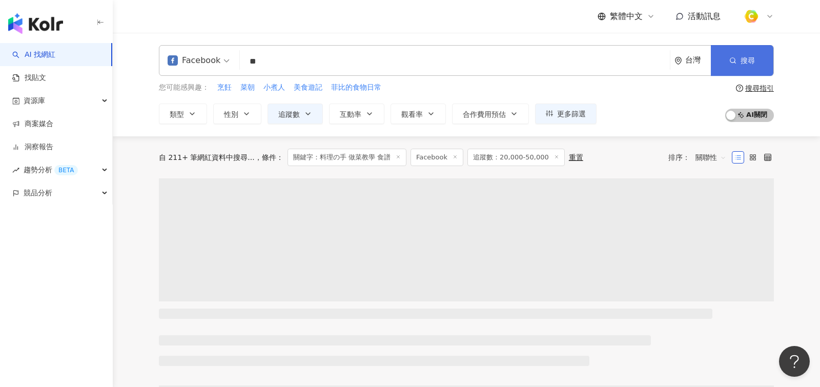
click at [754, 60] on span "搜尋" at bounding box center [748, 60] width 14 height 8
click at [389, 31] on div "繁體中文 活動訊息" at bounding box center [466, 16] width 615 height 33
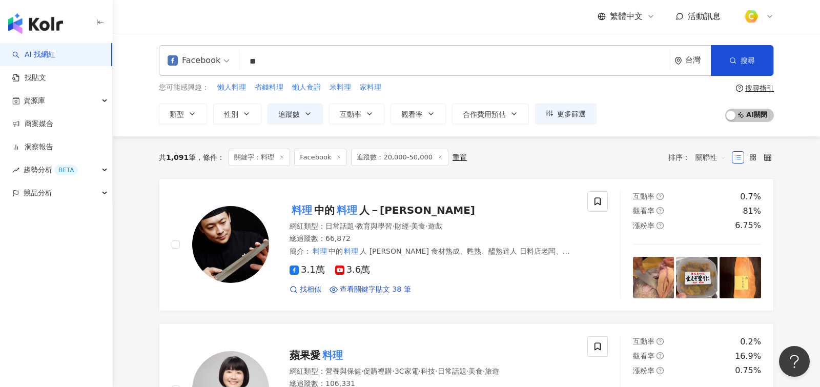
click at [294, 61] on input "**" at bounding box center [455, 61] width 422 height 19
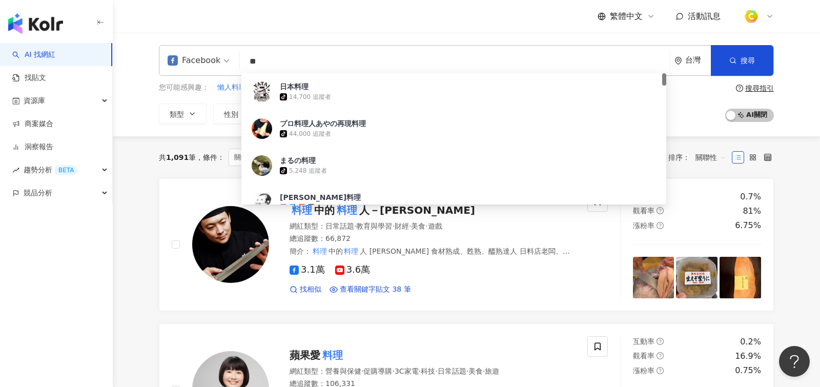
type input "*"
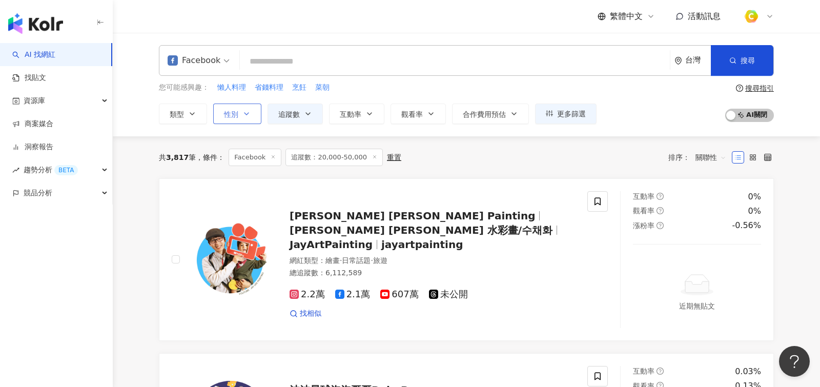
click at [243, 113] on icon "button" at bounding box center [246, 114] width 8 height 8
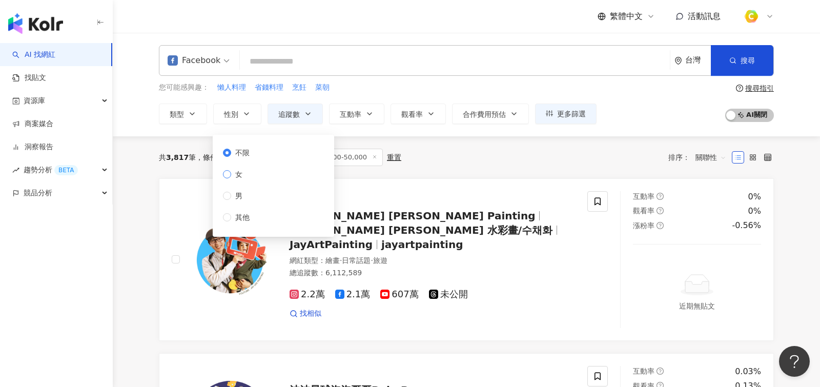
click at [240, 175] on span "女" at bounding box center [238, 174] width 15 height 11
click at [478, 172] on div "共 3,817 筆 條件 ： Facebook 追蹤數：20,000-50,000 重置 排序： 關聯性" at bounding box center [466, 157] width 615 height 42
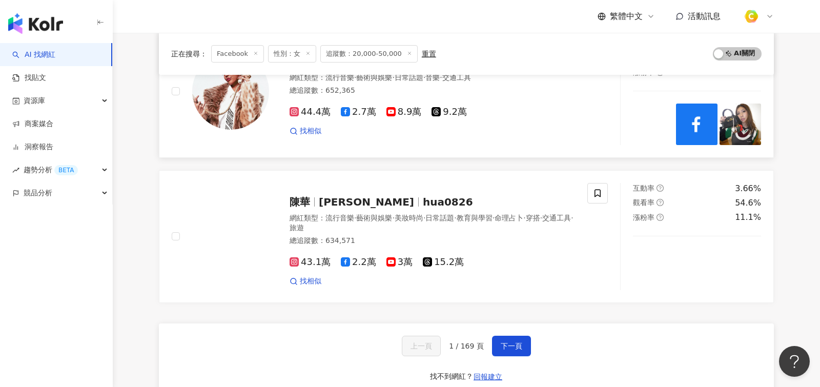
scroll to position [1815, 0]
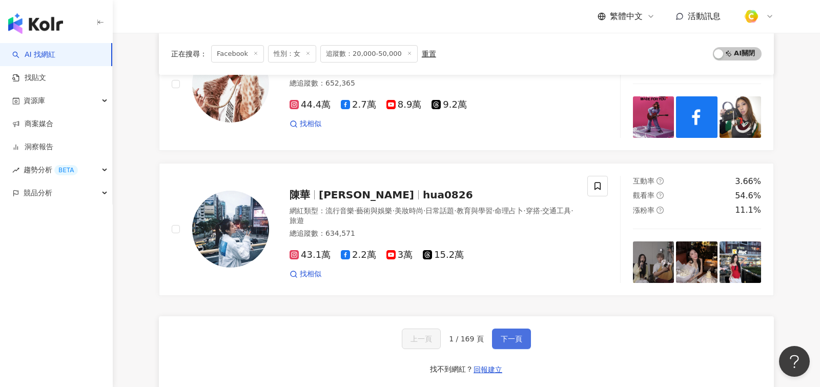
click at [506, 335] on span "下一頁" at bounding box center [512, 339] width 22 height 8
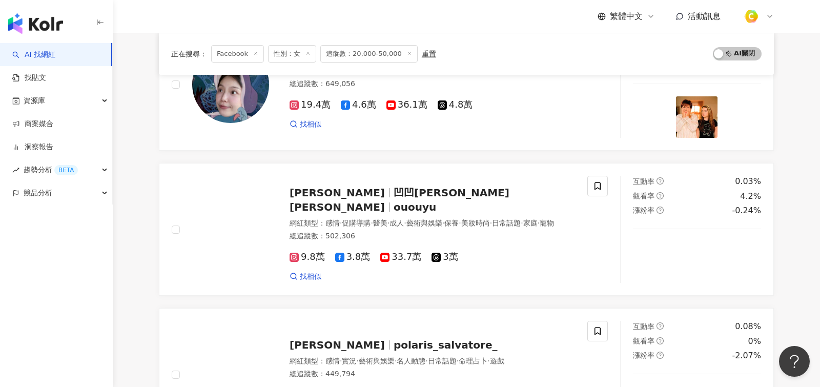
scroll to position [1182, 0]
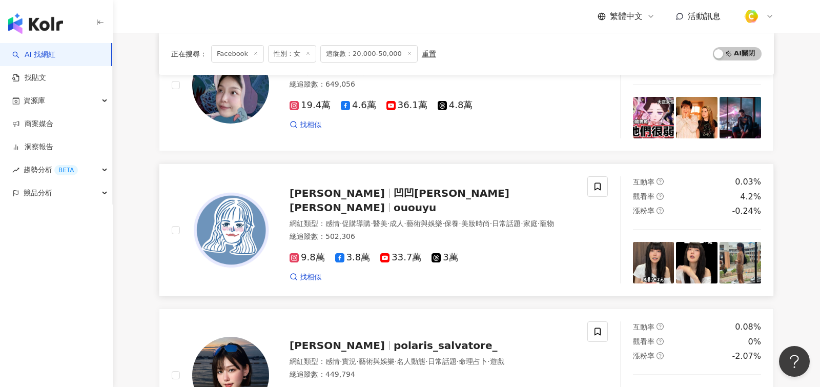
click at [437, 219] on span "藝術與娛樂" at bounding box center [424, 223] width 36 height 8
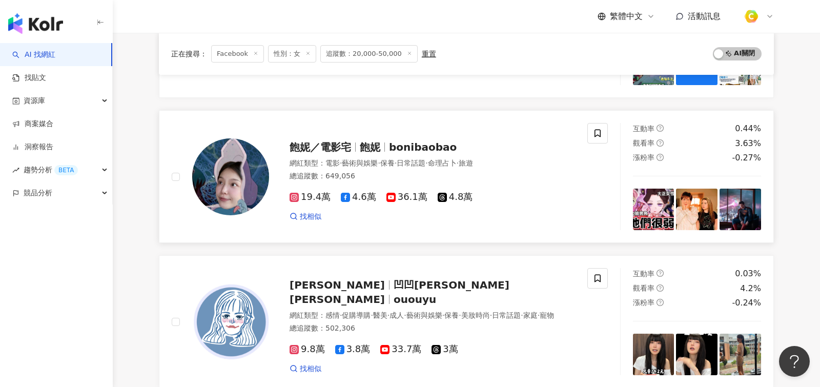
click at [461, 171] on div "總追蹤數 ： 649,056" at bounding box center [432, 176] width 285 height 10
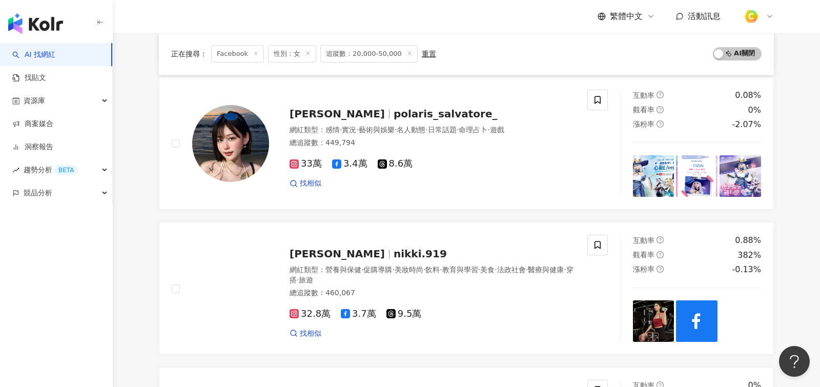
scroll to position [1774, 0]
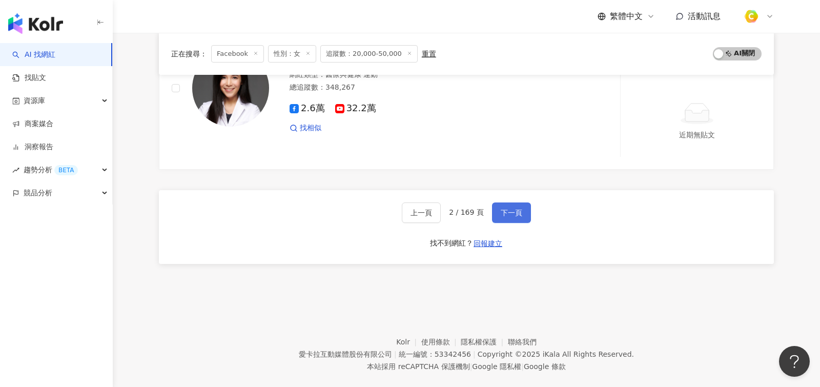
click at [513, 206] on button "下一頁" at bounding box center [511, 212] width 39 height 20
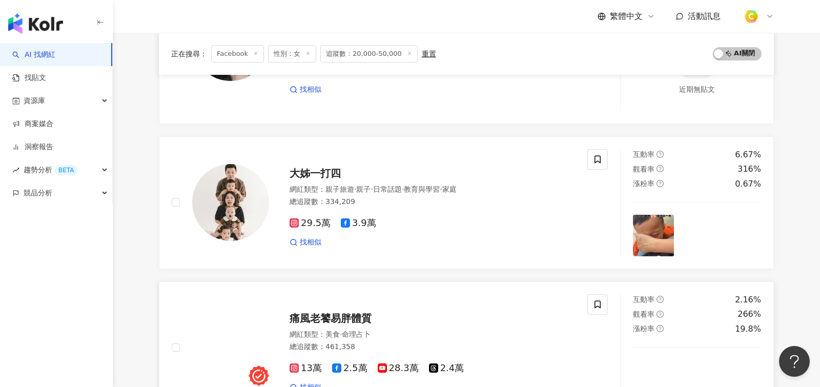
scroll to position [506, 0]
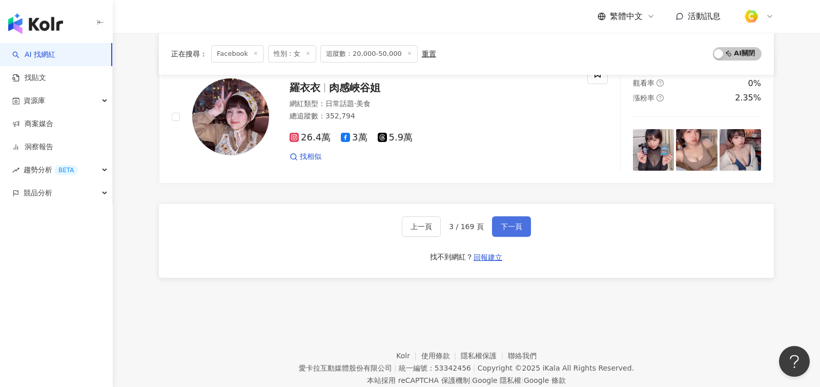
click at [519, 216] on button "下一頁" at bounding box center [511, 226] width 39 height 20
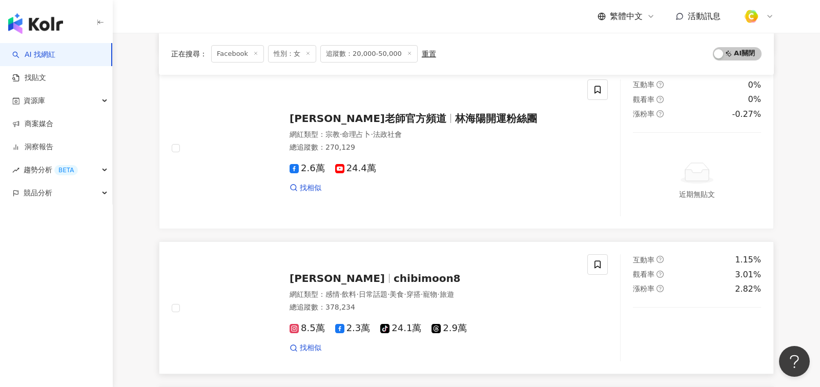
scroll to position [1018, 0]
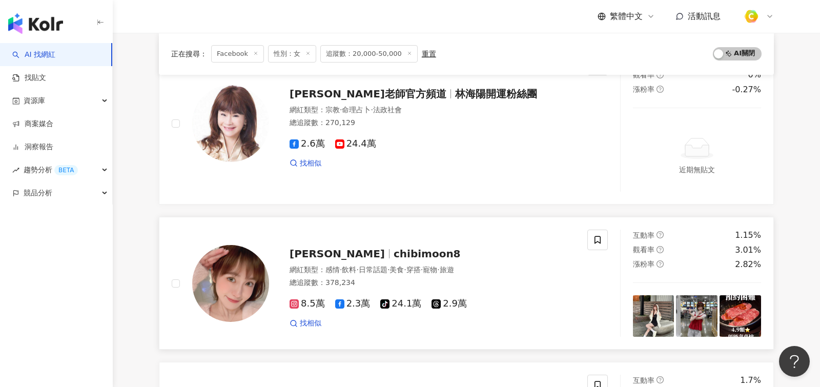
click at [434, 246] on div "[PERSON_NAME]欣 Maxine chibimoon8" at bounding box center [432, 253] width 285 height 14
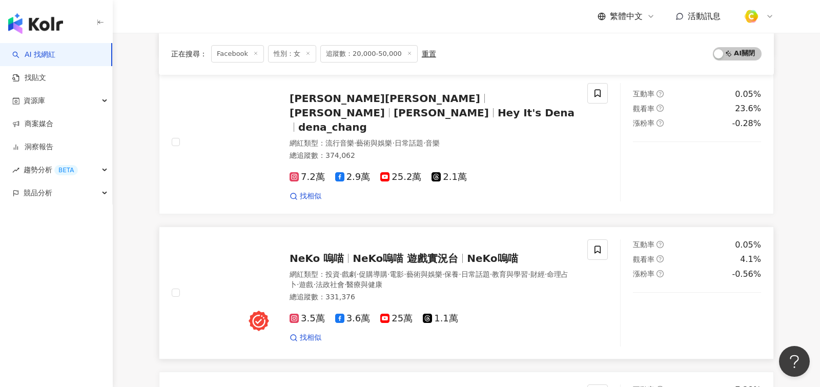
scroll to position [398, 0]
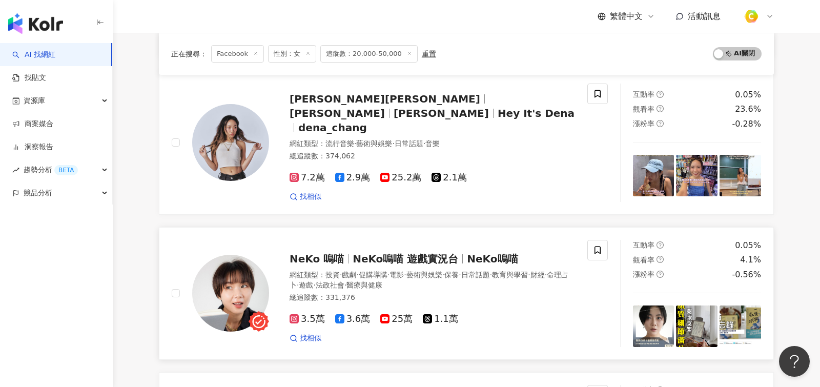
click at [467, 293] on div "總追蹤數 ： 331,376" at bounding box center [432, 298] width 285 height 10
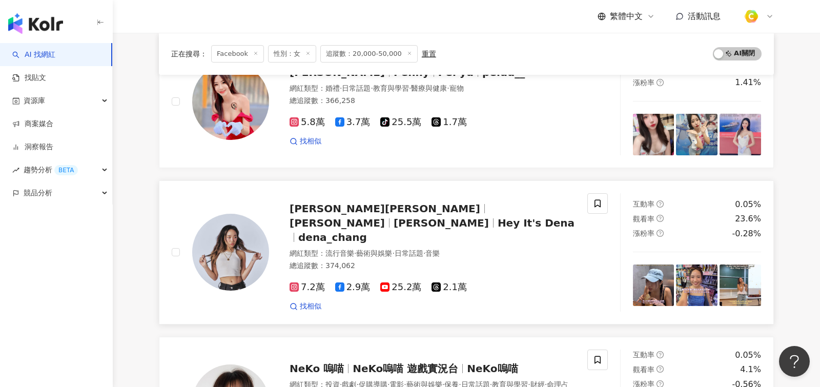
scroll to position [277, 0]
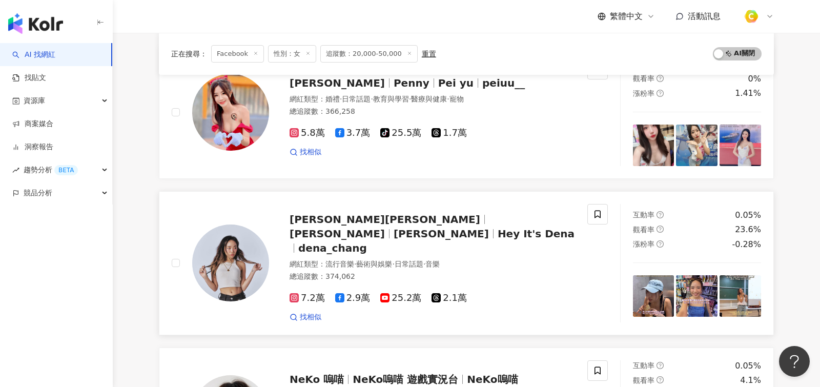
click at [462, 242] on div "[PERSON_NAME][PERSON_NAME] [PERSON_NAME][PERSON_NAME] Hey It's Dena dena_chang …" at bounding box center [422, 263] width 306 height 118
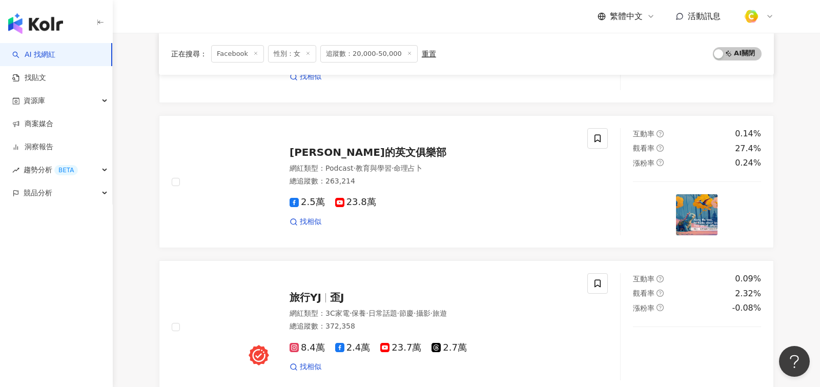
scroll to position [1774, 0]
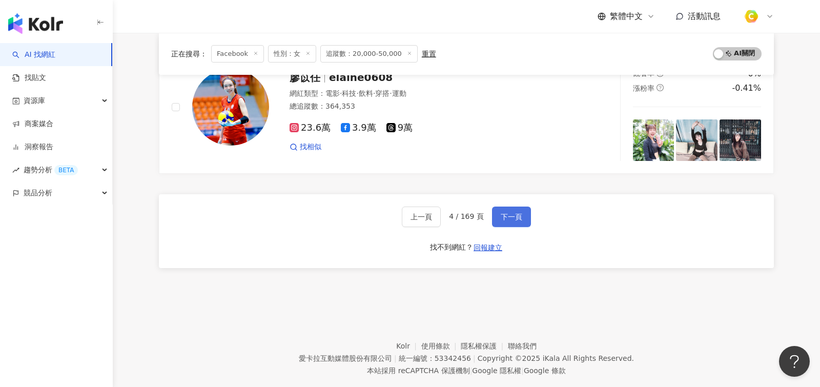
click at [508, 213] on span "下一頁" at bounding box center [512, 217] width 22 height 8
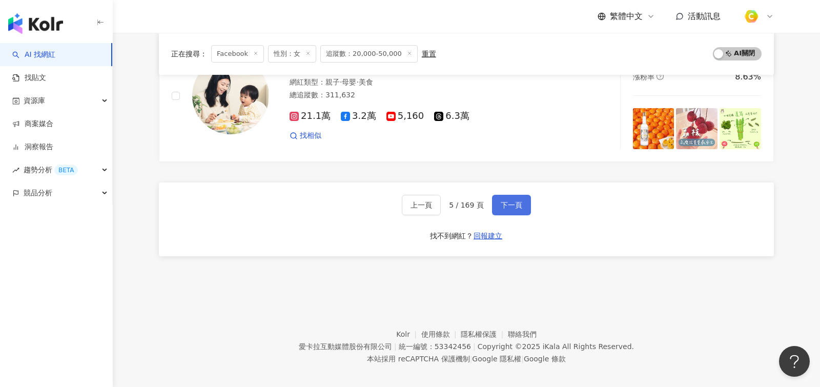
click at [512, 201] on span "下一頁" at bounding box center [512, 205] width 22 height 8
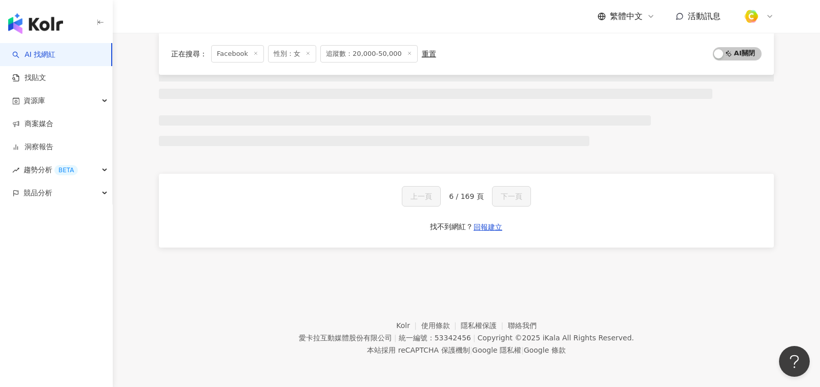
scroll to position [632, 0]
